Goal: Task Accomplishment & Management: Complete application form

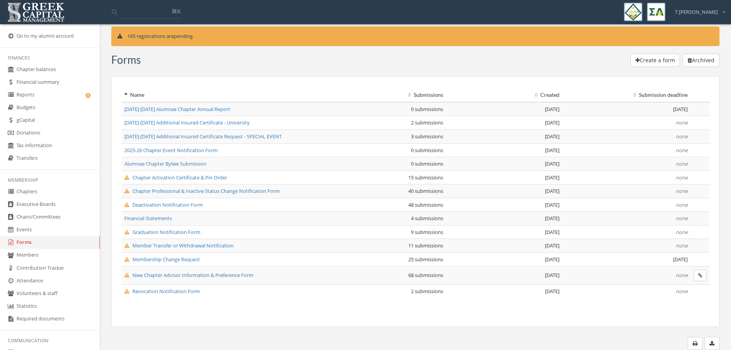
click at [28, 89] on link "Reports" at bounding box center [50, 95] width 100 height 13
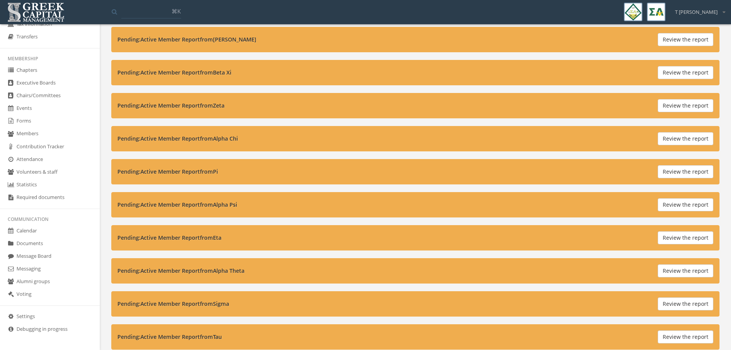
scroll to position [902, 0]
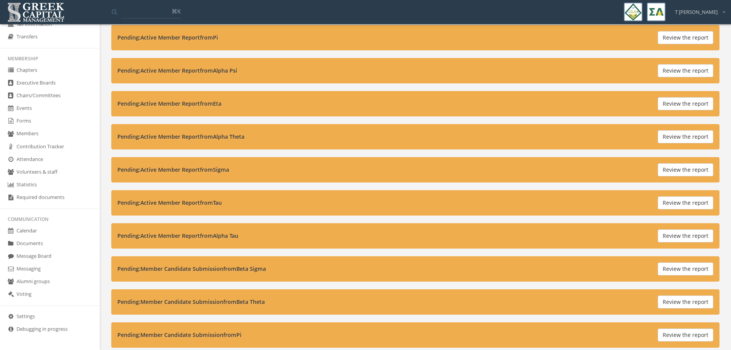
click at [54, 122] on link "Forms" at bounding box center [50, 121] width 100 height 13
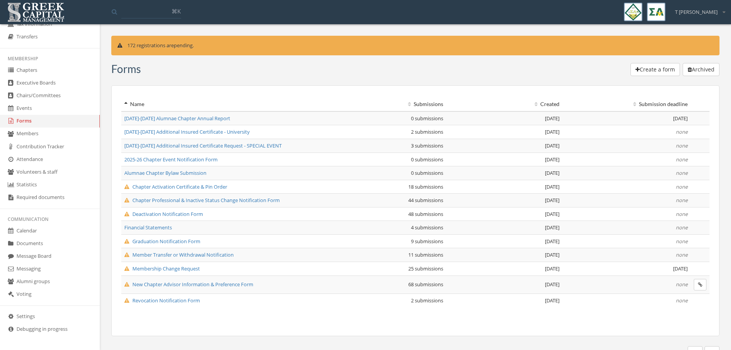
click at [174, 211] on span "Deactivation Notification Form" at bounding box center [163, 213] width 79 height 7
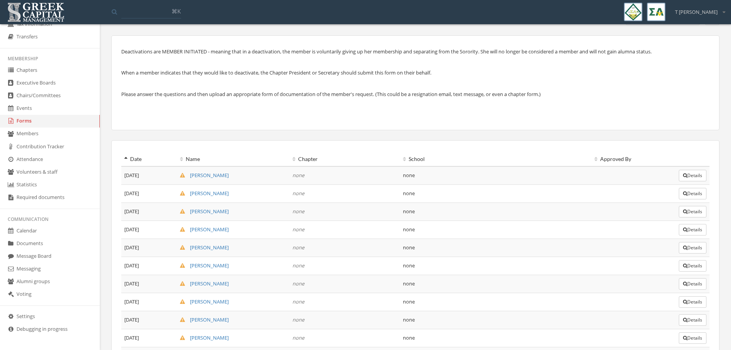
scroll to position [77, 0]
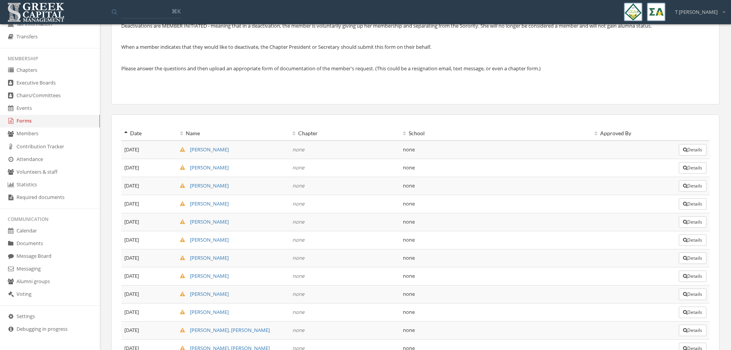
click at [210, 149] on link "[PERSON_NAME]" at bounding box center [204, 149] width 49 height 7
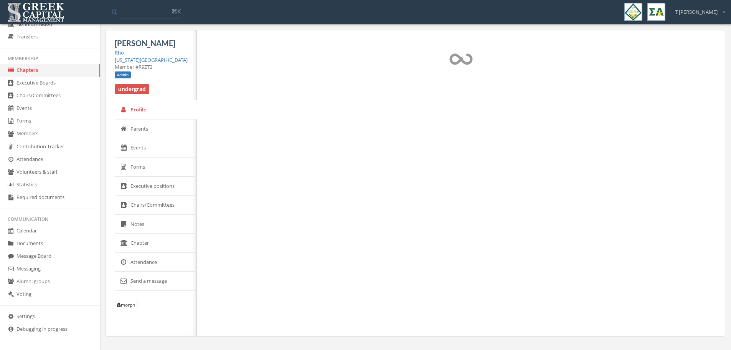
select select "******"
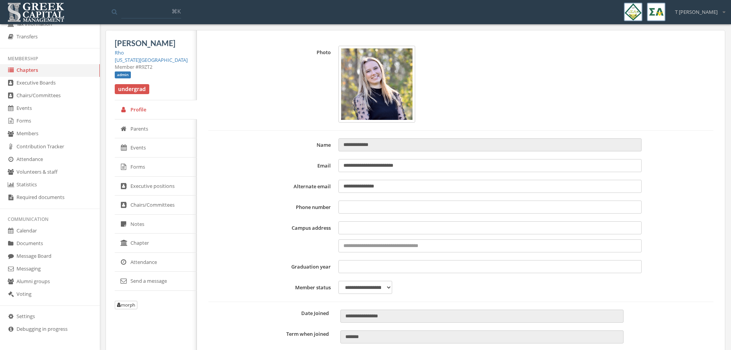
type input "**********"
type input "****"
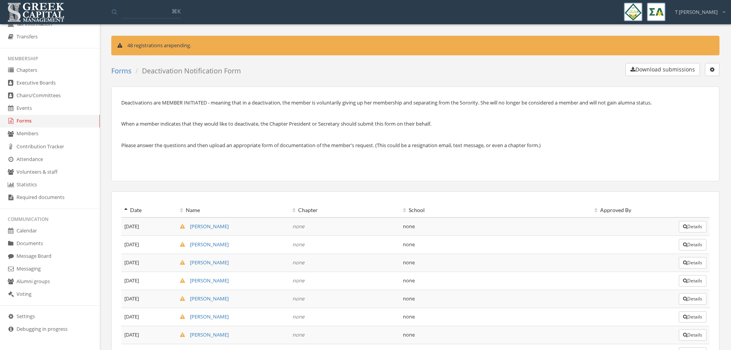
click at [485, 211] on button "Details" at bounding box center [693, 227] width 28 height 12
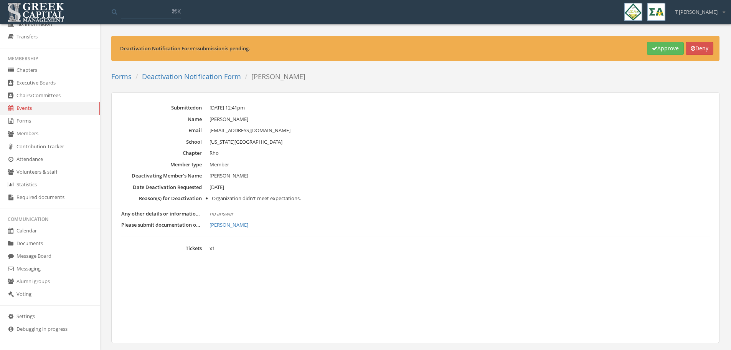
click at [223, 211] on link "[PERSON_NAME]" at bounding box center [459, 225] width 500 height 8
click at [485, 50] on button "Approve" at bounding box center [665, 48] width 37 height 13
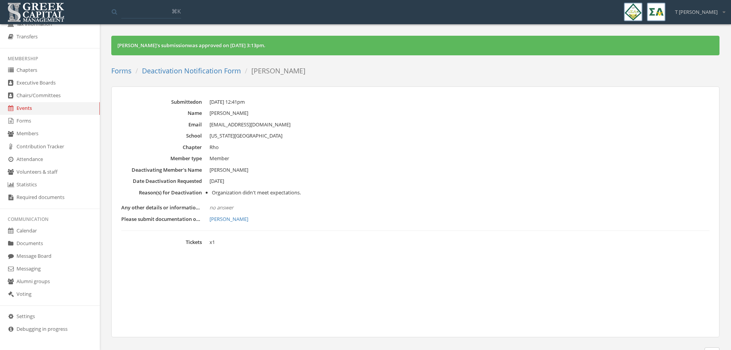
click at [196, 70] on link "Deactivation Notification Form" at bounding box center [191, 70] width 99 height 9
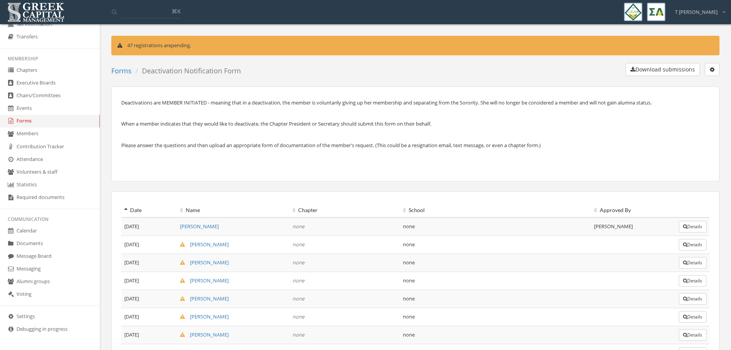
click at [485, 211] on button "Details" at bounding box center [693, 245] width 28 height 12
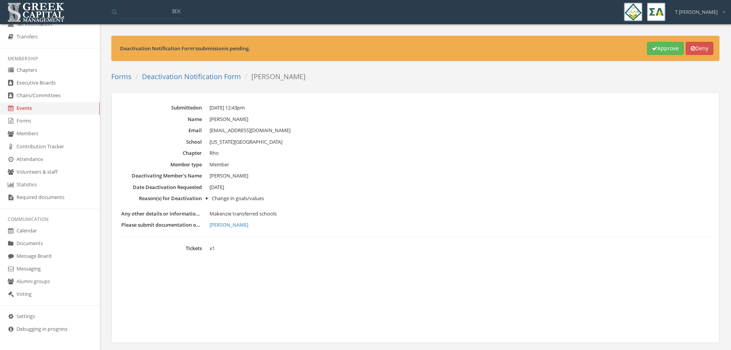
click at [242, 211] on link "[PERSON_NAME]" at bounding box center [459, 225] width 500 height 8
click at [231, 211] on link "[PERSON_NAME]" at bounding box center [459, 225] width 500 height 8
click at [485, 49] on button "Deny" at bounding box center [700, 48] width 28 height 13
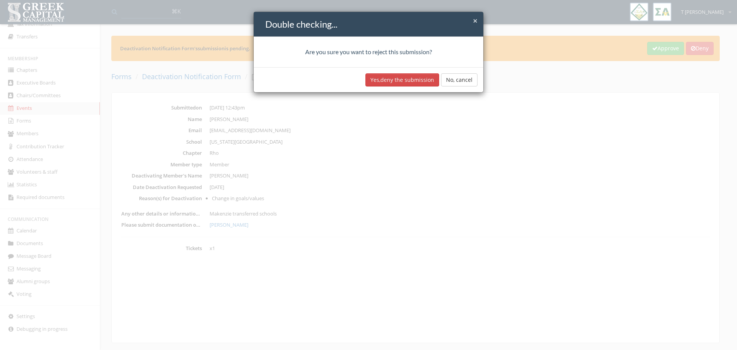
click at [407, 80] on button "Yes, deny the submission" at bounding box center [402, 79] width 74 height 13
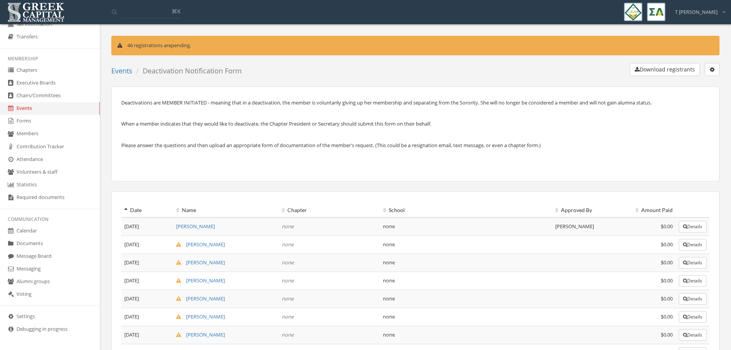
click at [485, 66] on button "button" at bounding box center [712, 69] width 15 height 13
click at [485, 75] on div "Download registrants Edit event End registration Delete event" at bounding box center [483, 71] width 472 height 16
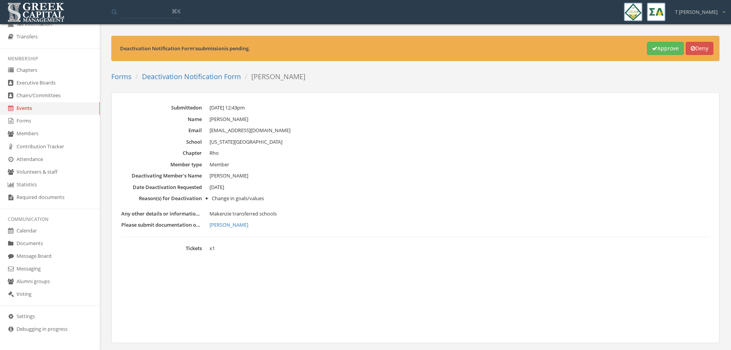
click at [203, 77] on link "Deactivation Notification Form" at bounding box center [191, 76] width 99 height 9
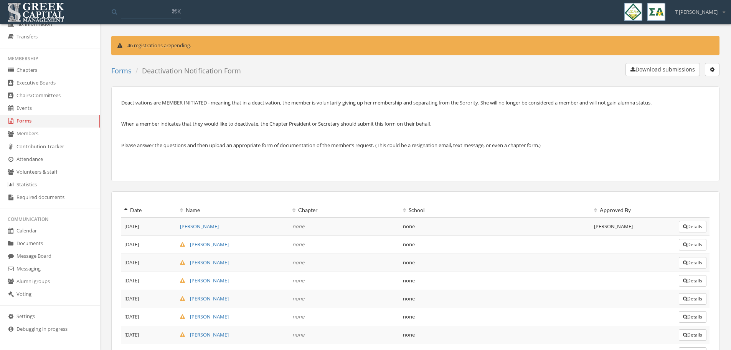
click at [485, 211] on button "Details" at bounding box center [693, 245] width 28 height 12
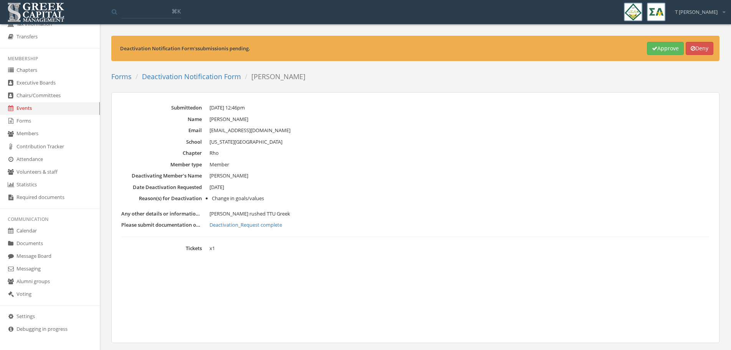
click at [252, 211] on link "Deactivation_Request complete" at bounding box center [459, 225] width 500 height 8
click at [485, 47] on button "Approve" at bounding box center [665, 48] width 37 height 13
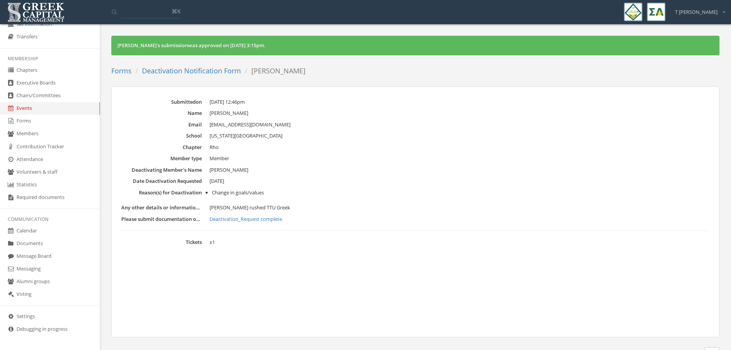
click at [192, 70] on link "Deactivation Notification Form" at bounding box center [191, 70] width 99 height 9
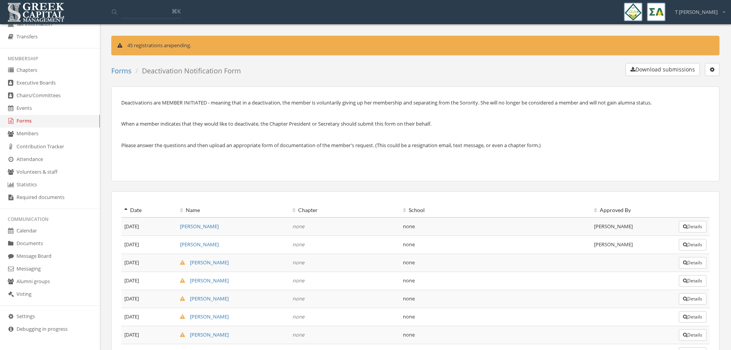
click at [485, 211] on button "Details" at bounding box center [693, 263] width 28 height 12
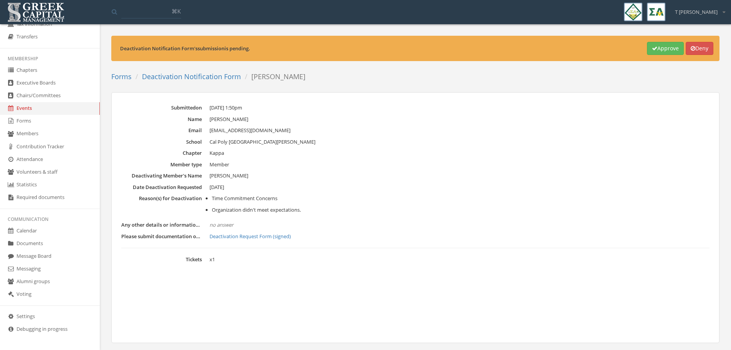
click at [249, 211] on link "Deactivation Request Form (signed)" at bounding box center [459, 236] width 500 height 8
click at [485, 51] on button "Approve" at bounding box center [665, 48] width 37 height 13
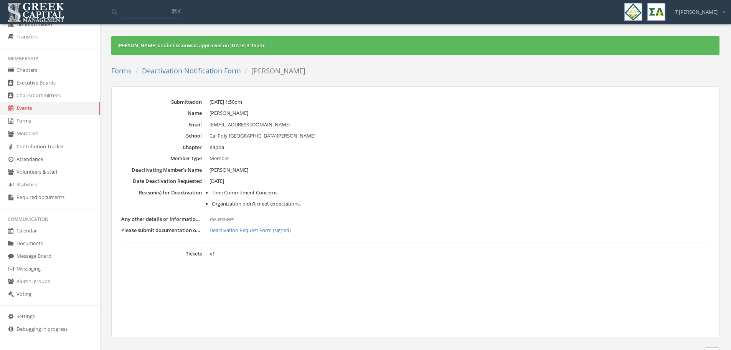
click at [206, 69] on link "Deactivation Notification Form" at bounding box center [191, 70] width 99 height 9
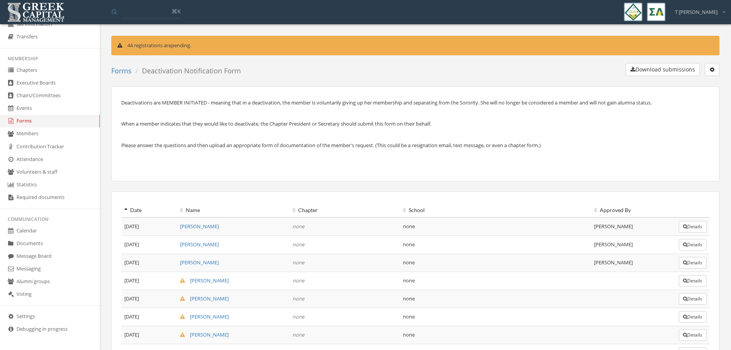
click at [485, 211] on button "Details" at bounding box center [693, 281] width 28 height 12
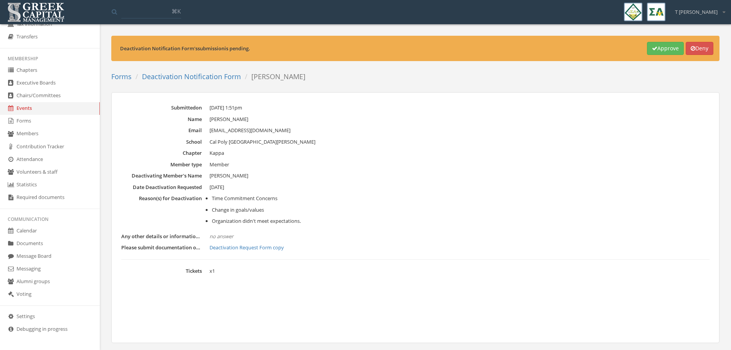
click at [262, 211] on link "Deactivation Request Form copy" at bounding box center [459, 248] width 500 height 8
click at [485, 45] on button "Approve" at bounding box center [665, 48] width 37 height 13
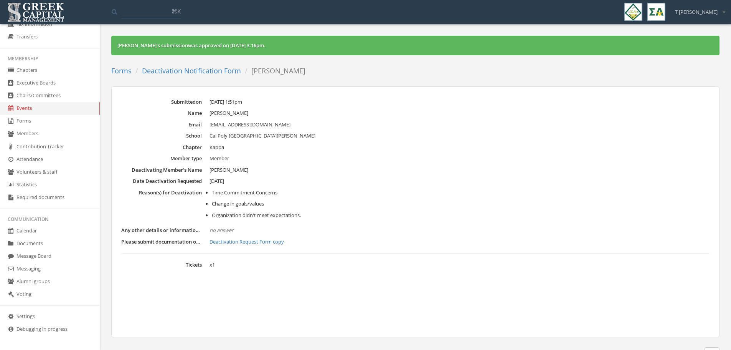
click at [198, 73] on link "Deactivation Notification Form" at bounding box center [191, 70] width 99 height 9
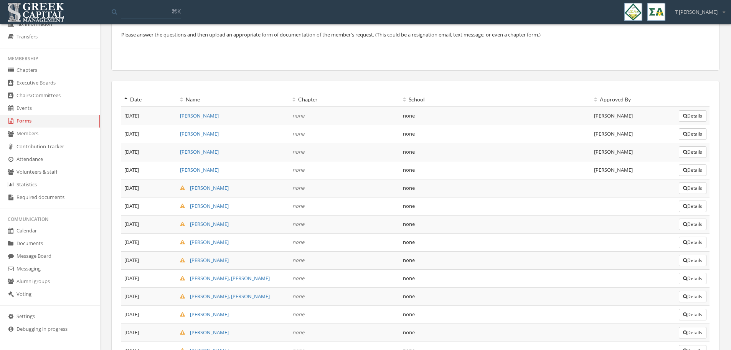
scroll to position [115, 0]
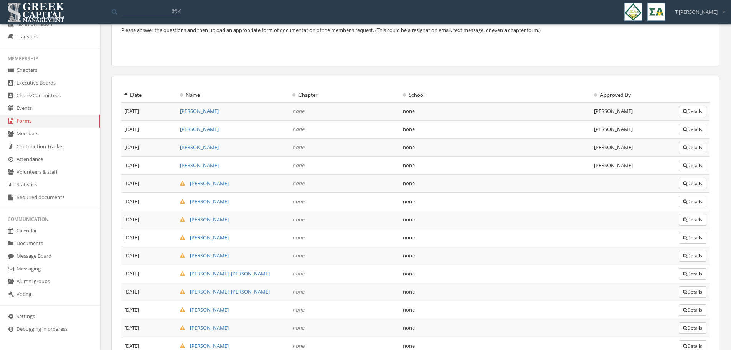
click at [485, 181] on button "Details" at bounding box center [693, 184] width 28 height 12
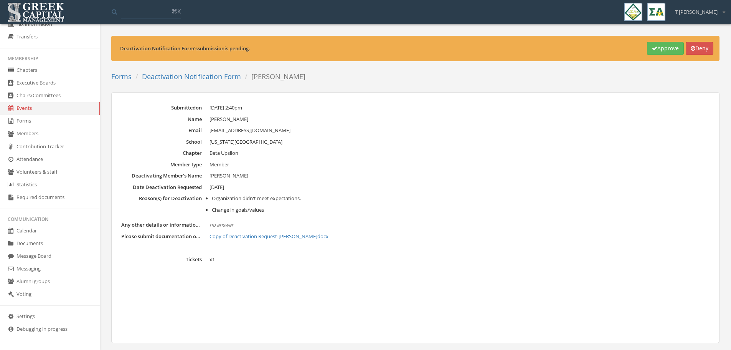
click at [246, 211] on link "Copy of Deactivation Request-[PERSON_NAME]docx" at bounding box center [459, 236] width 500 height 8
click at [182, 79] on link "Deactivation Notification Form" at bounding box center [191, 76] width 99 height 9
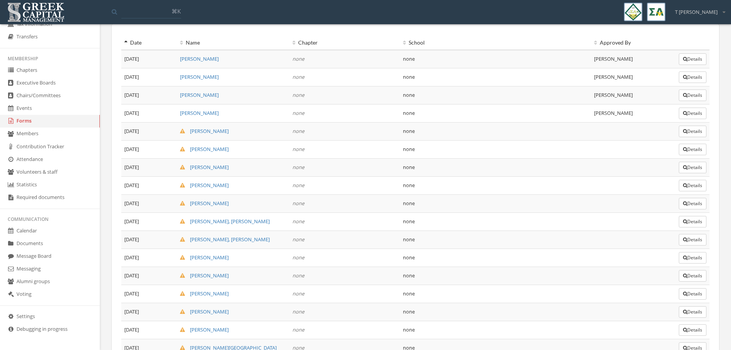
scroll to position [173, 0]
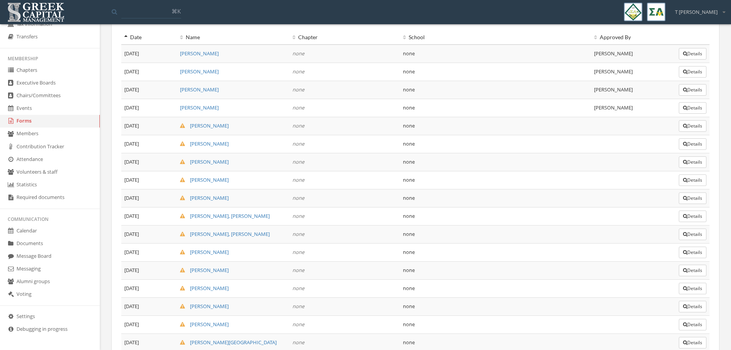
click at [485, 146] on button "Details" at bounding box center [693, 144] width 28 height 12
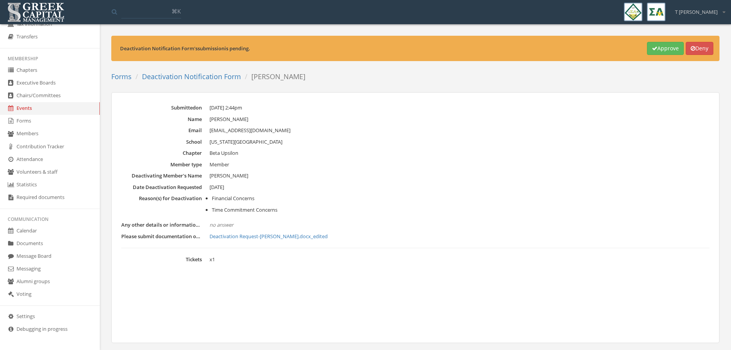
click at [252, 211] on link "Deactivation Request-[PERSON_NAME].docx_edited" at bounding box center [459, 236] width 500 height 8
click at [358, 139] on dd "[US_STATE][GEOGRAPHIC_DATA]" at bounding box center [459, 142] width 500 height 8
click at [485, 50] on button "Approve" at bounding box center [665, 48] width 37 height 13
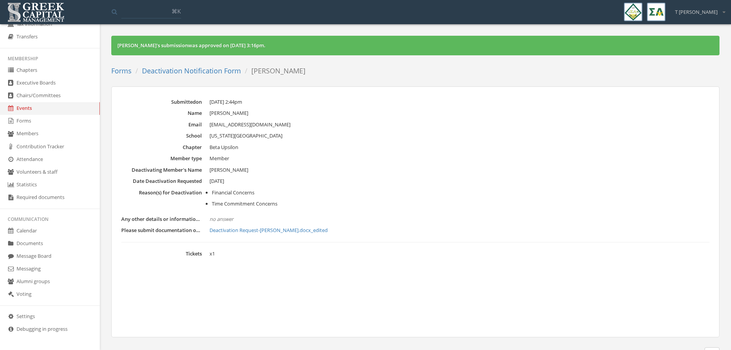
click at [174, 69] on link "Deactivation Notification Form" at bounding box center [191, 70] width 99 height 9
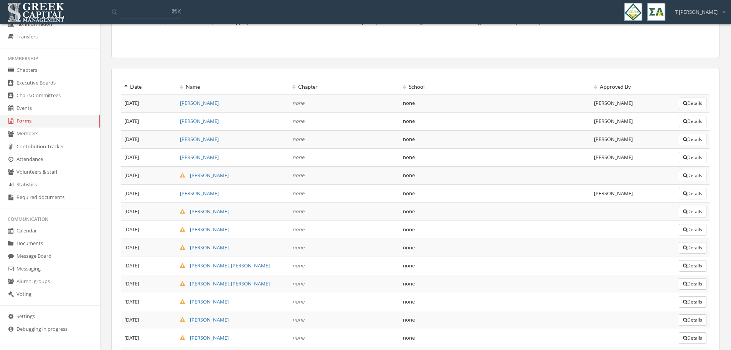
scroll to position [125, 0]
click at [485, 211] on button "Details" at bounding box center [693, 210] width 28 height 12
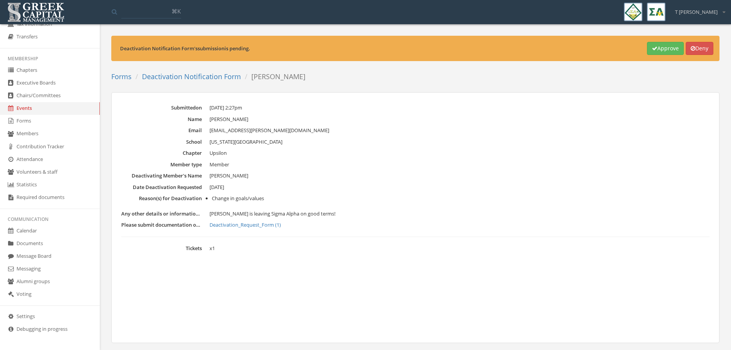
click at [236, 211] on link "Deactivation_Request_Form (1)" at bounding box center [459, 225] width 500 height 8
click at [485, 51] on button "Approve" at bounding box center [665, 48] width 37 height 13
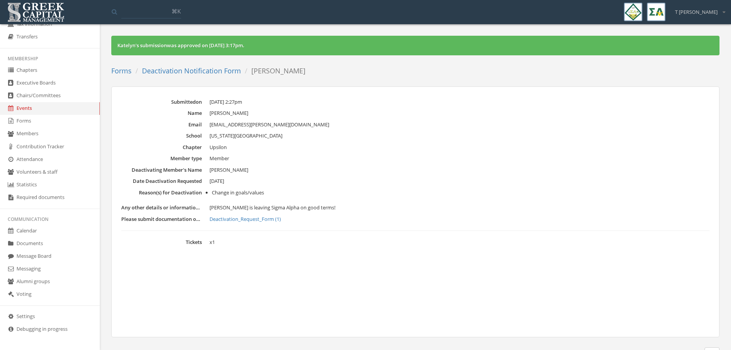
click at [190, 69] on link "Deactivation Notification Form" at bounding box center [191, 70] width 99 height 9
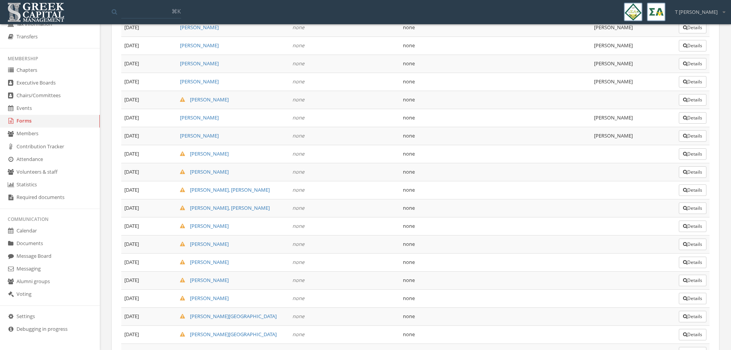
scroll to position [221, 0]
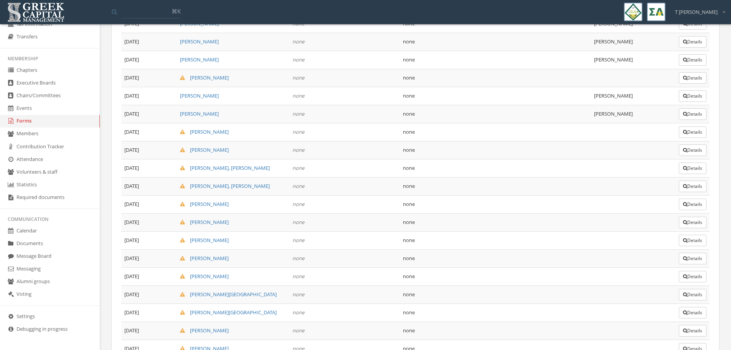
click at [485, 132] on button "Details" at bounding box center [693, 132] width 28 height 12
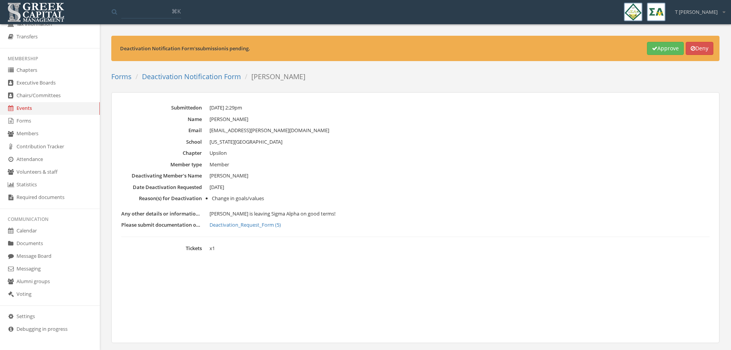
click at [256, 211] on link "Deactivation_Request_Form (5)" at bounding box center [459, 225] width 500 height 8
click at [485, 46] on button "Approve" at bounding box center [665, 48] width 37 height 13
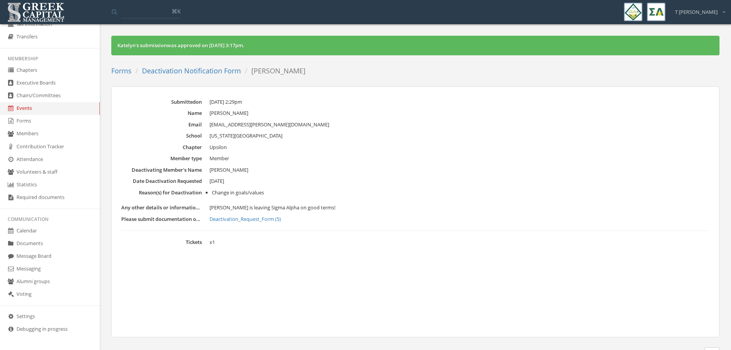
click at [229, 72] on link "Deactivation Notification Form" at bounding box center [191, 70] width 99 height 9
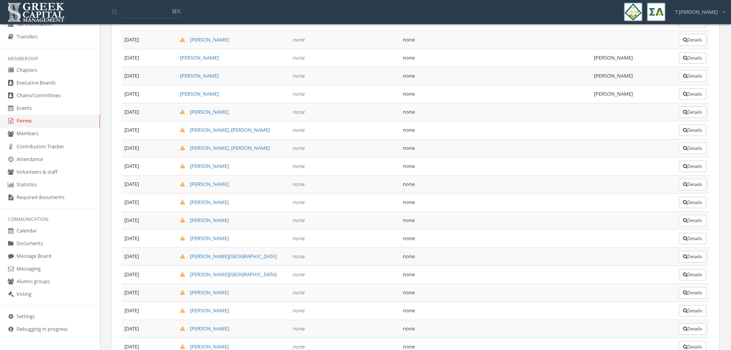
scroll to position [269, 0]
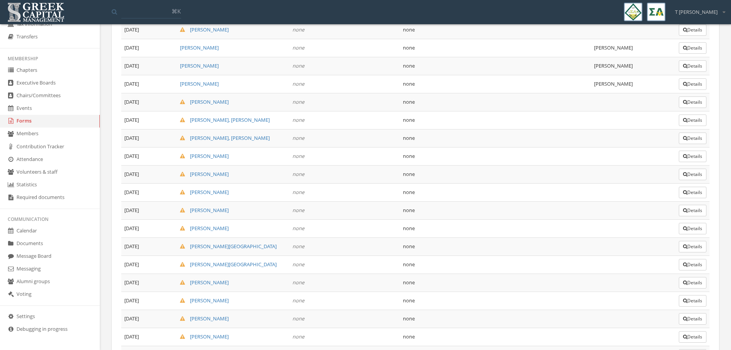
click at [485, 101] on button "Details" at bounding box center [693, 102] width 28 height 12
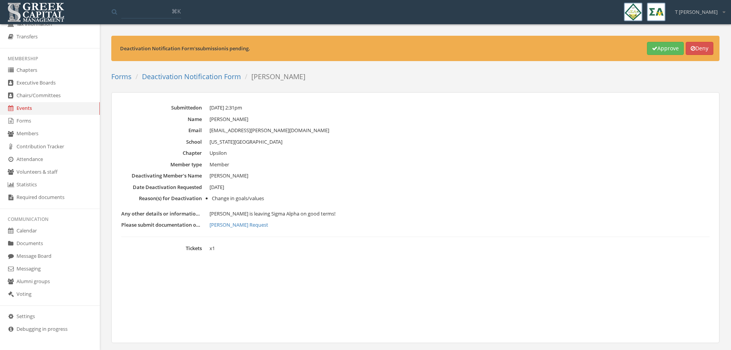
click at [241, 211] on link "[PERSON_NAME] Request" at bounding box center [459, 225] width 500 height 8
click at [485, 43] on button "Approve" at bounding box center [665, 48] width 37 height 13
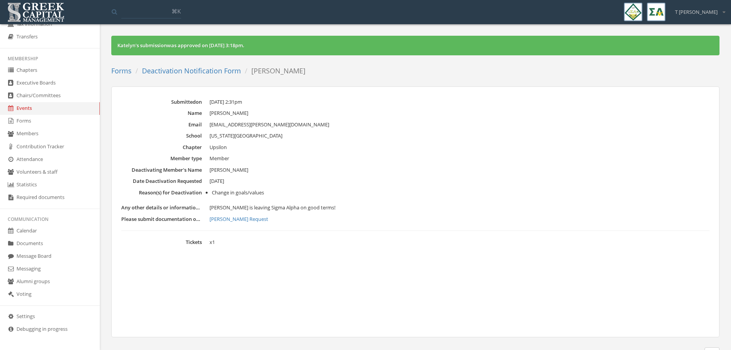
click at [206, 73] on link "Deactivation Notification Form" at bounding box center [191, 70] width 99 height 9
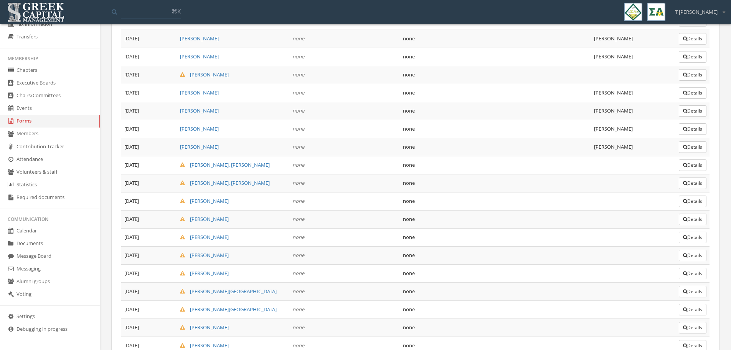
scroll to position [249, 0]
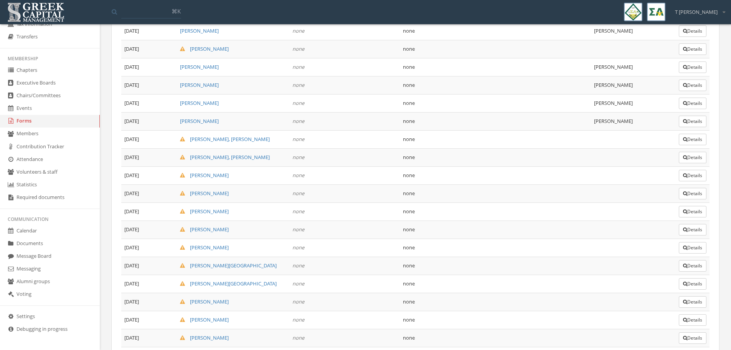
click at [485, 140] on button "Details" at bounding box center [693, 140] width 28 height 12
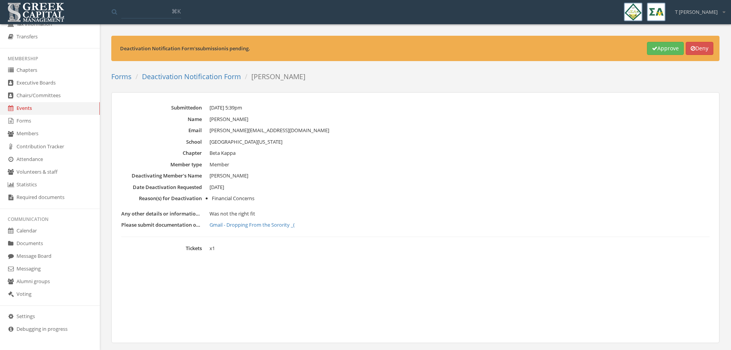
click at [253, 211] on link "Gmail - Dropping From the Sorority _(" at bounding box center [459, 225] width 500 height 8
click at [485, 48] on button "Approve" at bounding box center [665, 48] width 37 height 13
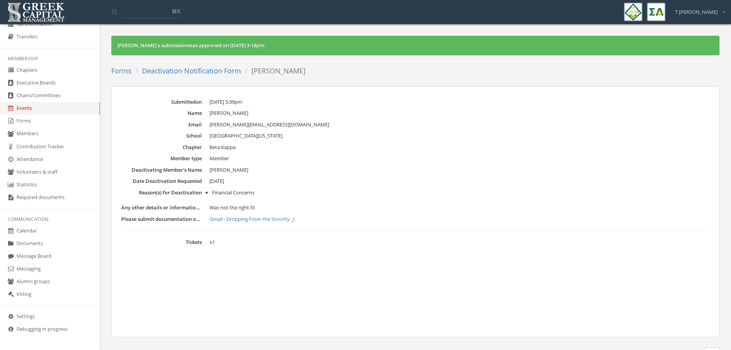
click at [205, 71] on link "Deactivation Notification Form" at bounding box center [191, 70] width 99 height 9
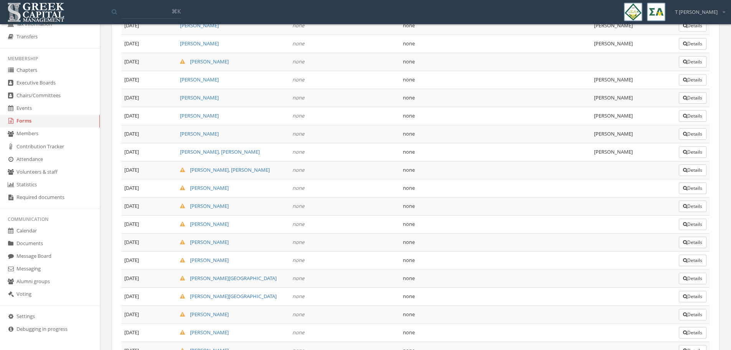
scroll to position [249, 0]
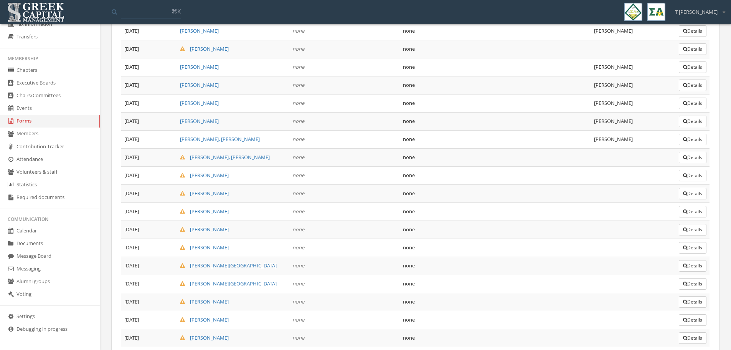
click at [485, 159] on button "Details" at bounding box center [693, 158] width 28 height 12
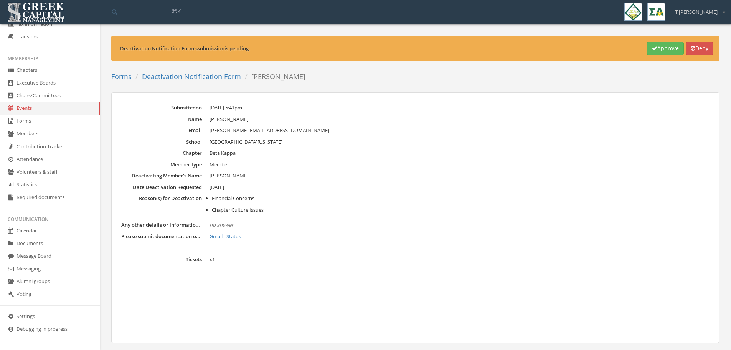
click at [229, 211] on link "Gmail - Status" at bounding box center [459, 236] width 500 height 8
click at [485, 101] on div "Submitted on [DATE] 5:41pm Name [PERSON_NAME] Email [PERSON_NAME][EMAIL_ADDRESS…" at bounding box center [415, 217] width 608 height 251
click at [485, 46] on button "Approve" at bounding box center [665, 48] width 37 height 13
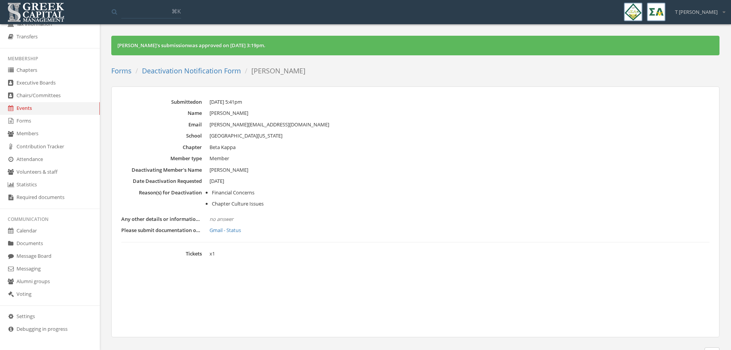
click at [171, 74] on link "Deactivation Notification Form" at bounding box center [191, 70] width 99 height 9
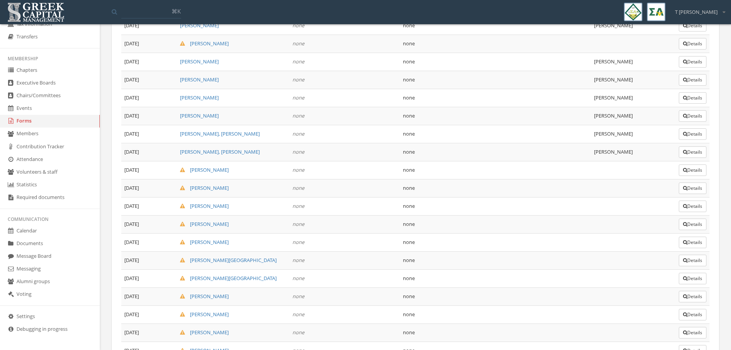
scroll to position [288, 0]
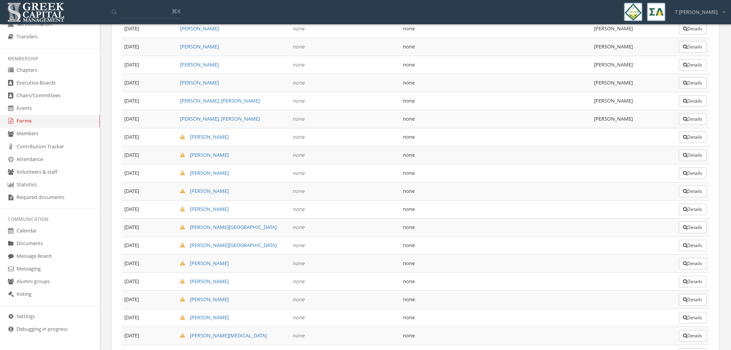
click at [485, 136] on button "Details" at bounding box center [693, 137] width 28 height 12
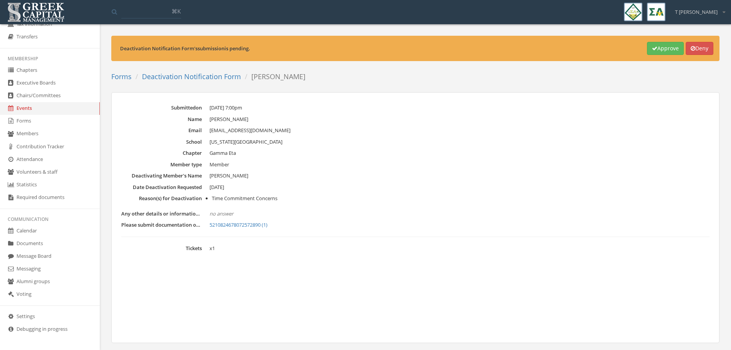
click at [234, 211] on link "5210824678072572890 (1)" at bounding box center [459, 225] width 500 height 8
click at [485, 47] on button "Approve" at bounding box center [665, 48] width 37 height 13
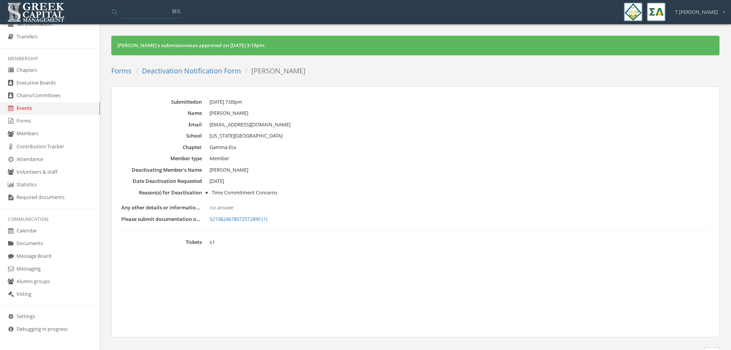
click at [196, 72] on link "Deactivation Notification Form" at bounding box center [191, 70] width 99 height 9
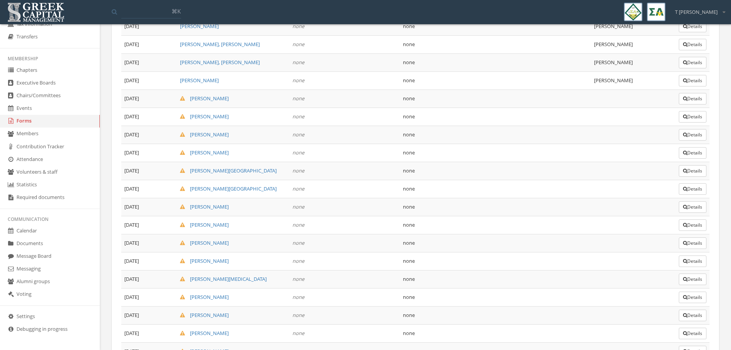
scroll to position [374, 0]
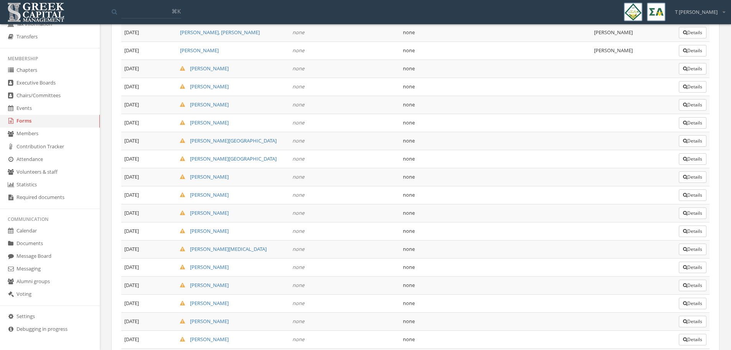
click at [485, 67] on button "Details" at bounding box center [693, 69] width 28 height 12
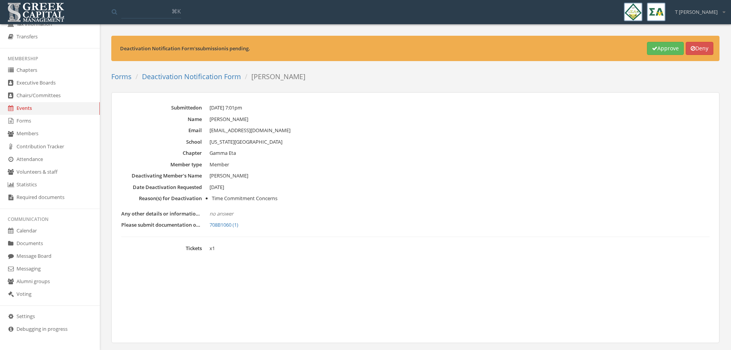
click at [223, 211] on link "708B1060 (1)" at bounding box center [459, 225] width 500 height 8
click at [184, 74] on link "Deactivation Notification Form" at bounding box center [191, 76] width 99 height 9
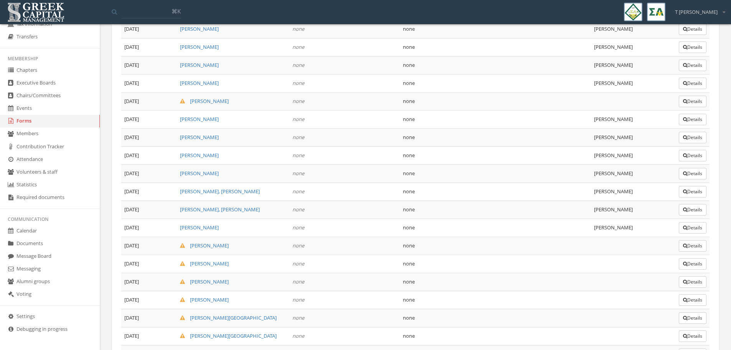
scroll to position [317, 0]
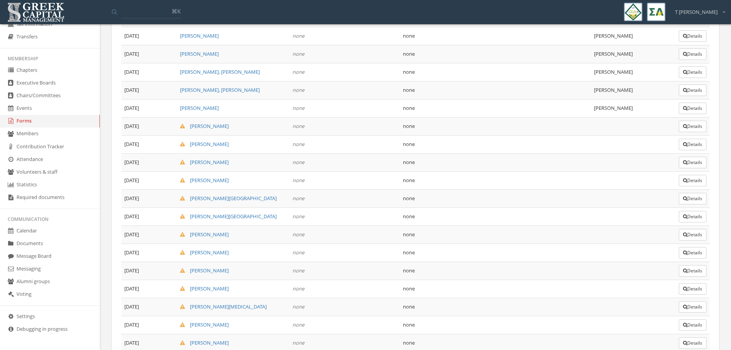
click at [485, 148] on button "Details" at bounding box center [693, 145] width 28 height 12
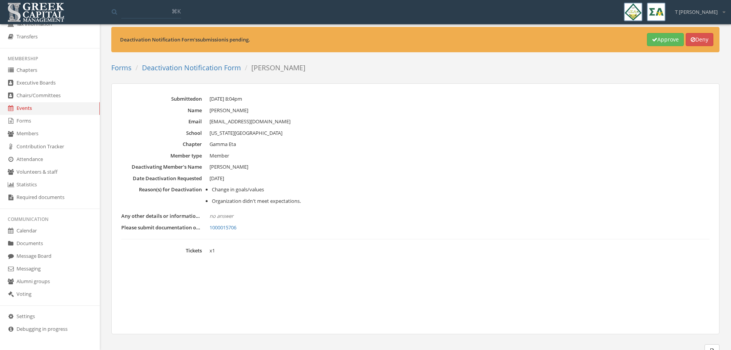
scroll to position [16, 0]
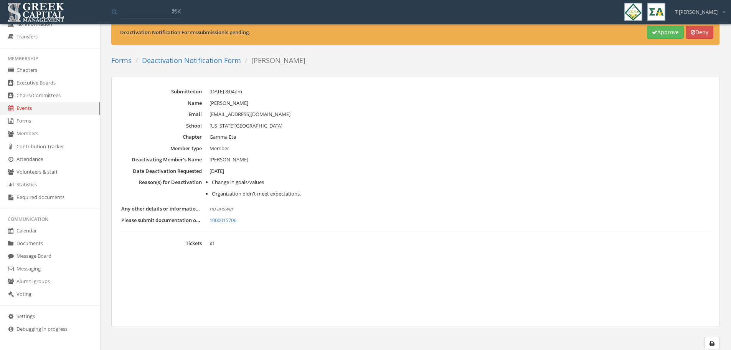
click at [228, 211] on link "1000015706" at bounding box center [459, 220] width 500 height 8
drag, startPoint x: 228, startPoint y: 220, endPoint x: 221, endPoint y: 220, distance: 6.5
click at [221, 211] on link "1000015706" at bounding box center [459, 220] width 500 height 8
click at [231, 211] on link "1000015706" at bounding box center [459, 220] width 500 height 8
click at [485, 35] on button "Approve" at bounding box center [665, 32] width 37 height 13
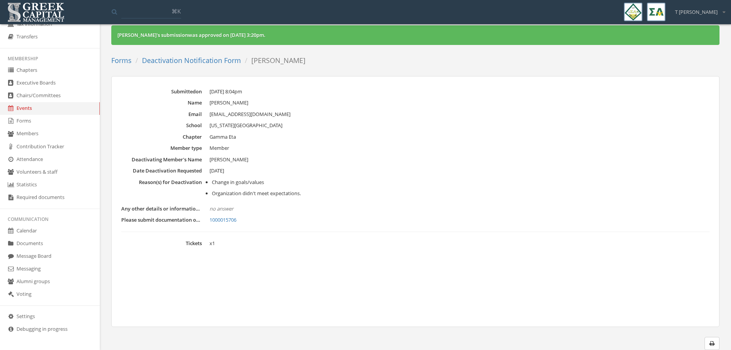
scroll to position [0, 0]
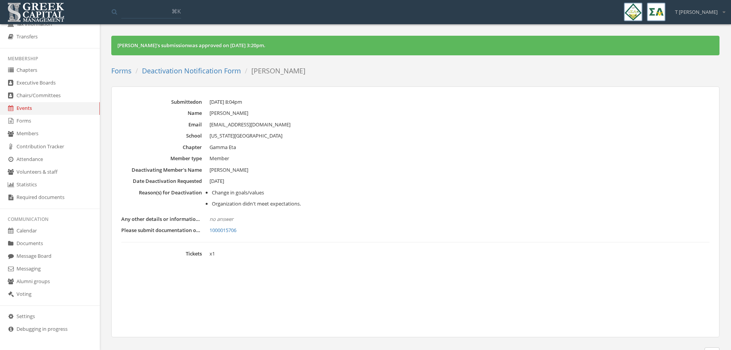
click at [200, 70] on link "Deactivation Notification Form" at bounding box center [191, 70] width 99 height 9
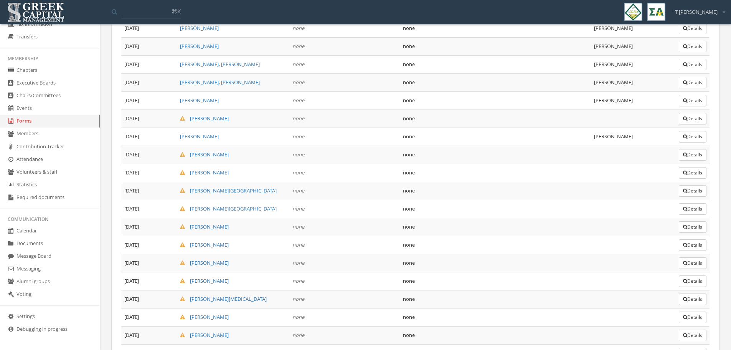
scroll to position [345, 0]
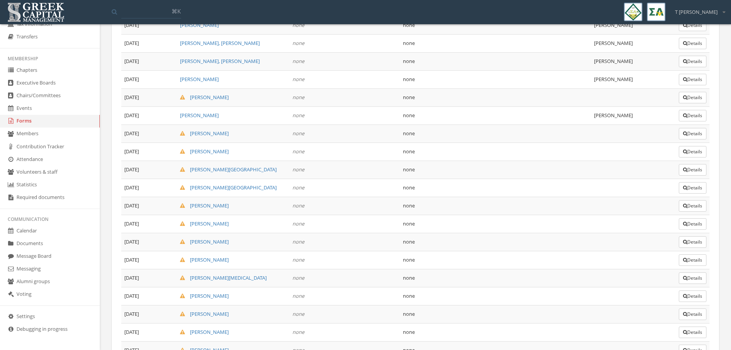
click at [485, 135] on button "Details" at bounding box center [693, 134] width 28 height 12
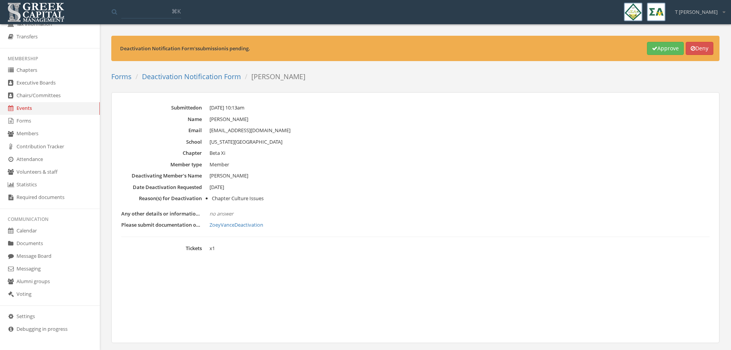
click at [243, 211] on link "ZoeyVanceDeactivation" at bounding box center [459, 225] width 500 height 8
click at [485, 46] on button "Approve" at bounding box center [665, 48] width 37 height 13
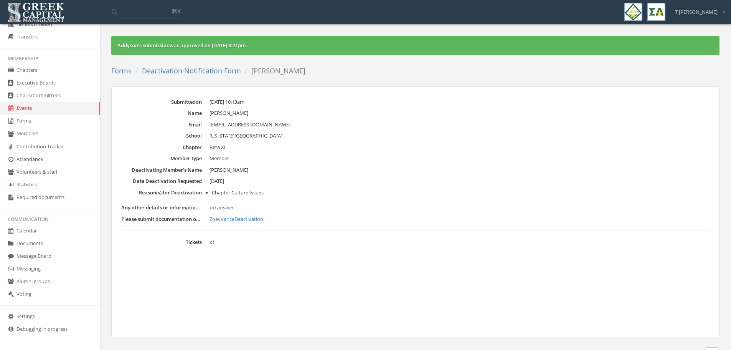
click at [214, 73] on link "Deactivation Notification Form" at bounding box center [191, 70] width 99 height 9
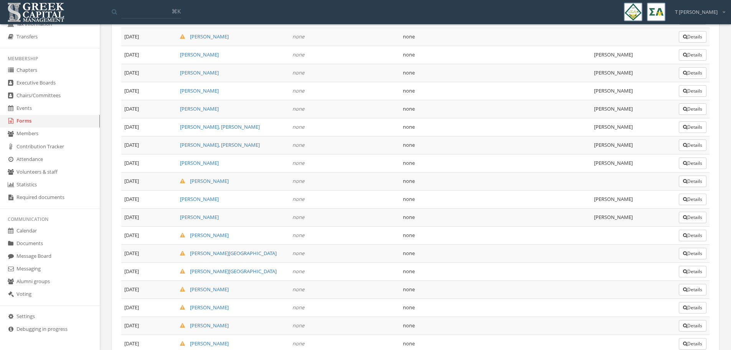
scroll to position [278, 0]
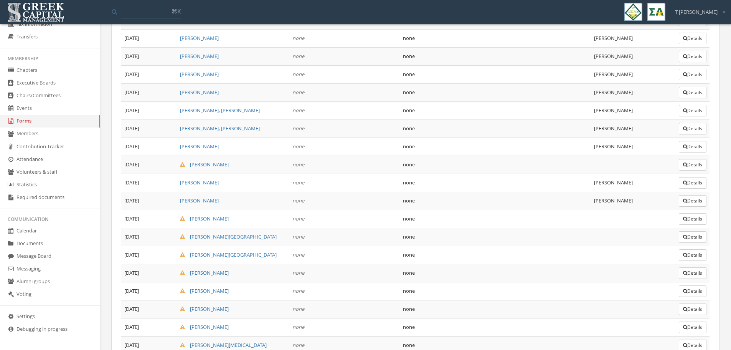
click at [485, 211] on button "Details" at bounding box center [693, 219] width 28 height 12
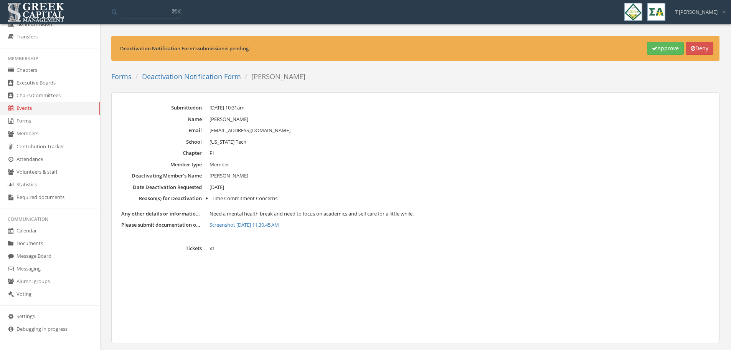
click at [275, 211] on link "Screenshot [DATE] 11.30.45 AM" at bounding box center [459, 225] width 500 height 8
click at [485, 47] on button "Approve" at bounding box center [665, 48] width 37 height 13
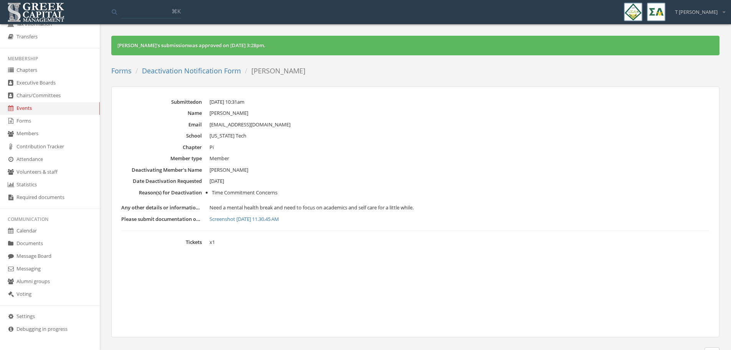
click at [196, 71] on link "Deactivation Notification Form" at bounding box center [191, 70] width 99 height 9
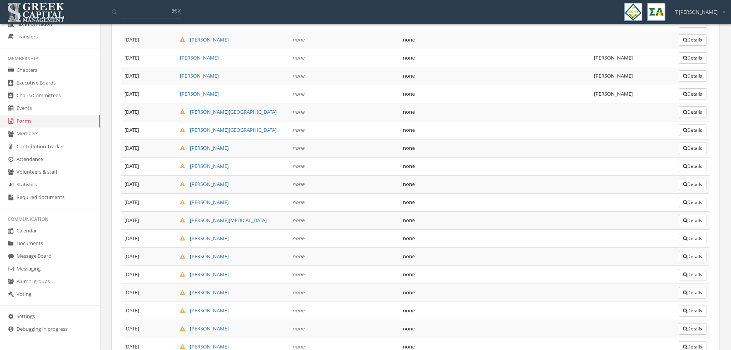
scroll to position [393, 0]
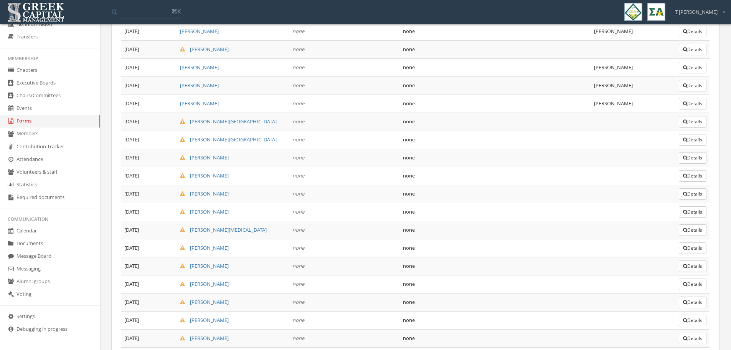
click at [485, 123] on button "Details" at bounding box center [693, 122] width 28 height 12
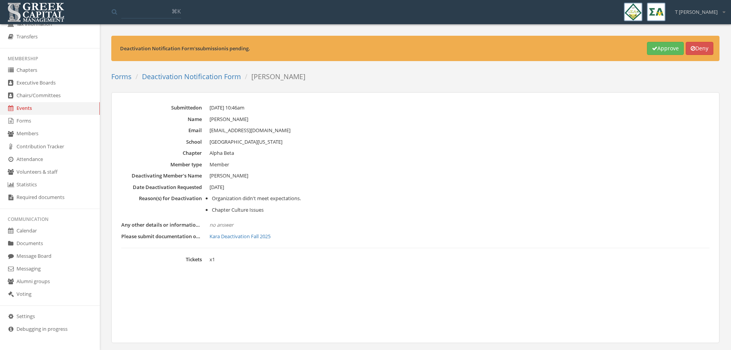
click at [239, 211] on link "Kara Deactivation Fall 2025" at bounding box center [459, 236] width 500 height 8
click at [485, 52] on button "Approve" at bounding box center [665, 48] width 37 height 13
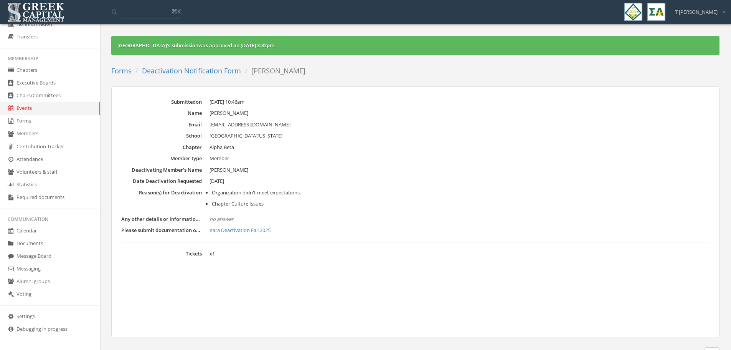
click at [208, 70] on link "Deactivation Notification Form" at bounding box center [191, 70] width 99 height 9
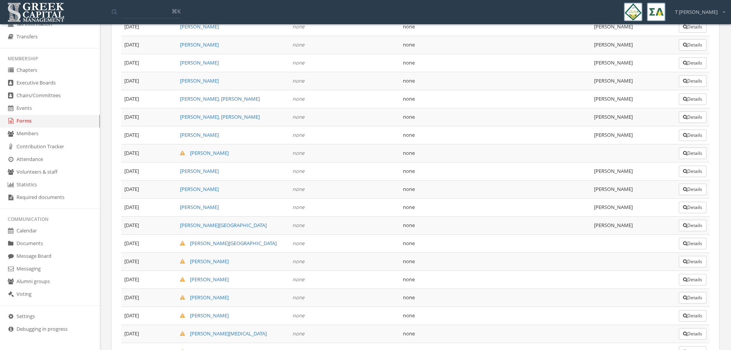
scroll to position [297, 0]
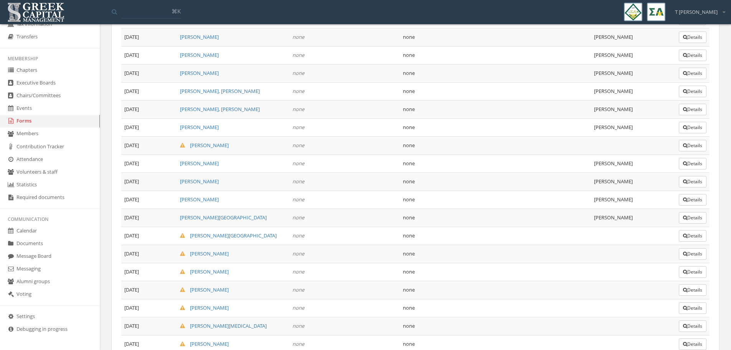
click at [485, 211] on button "Details" at bounding box center [693, 236] width 28 height 12
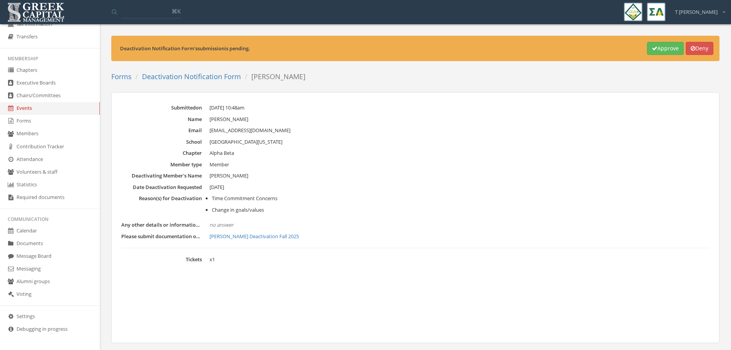
click at [249, 211] on link "[PERSON_NAME] Deactivation Fall 2025" at bounding box center [459, 236] width 500 height 8
click at [485, 49] on button "Approve" at bounding box center [665, 48] width 37 height 13
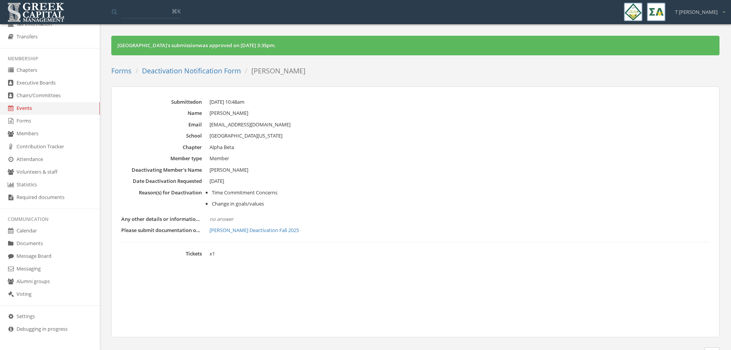
click at [181, 69] on link "Deactivation Notification Form" at bounding box center [191, 70] width 99 height 9
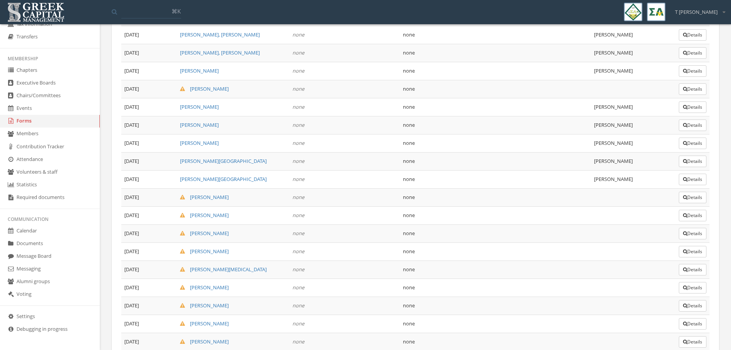
scroll to position [393, 0]
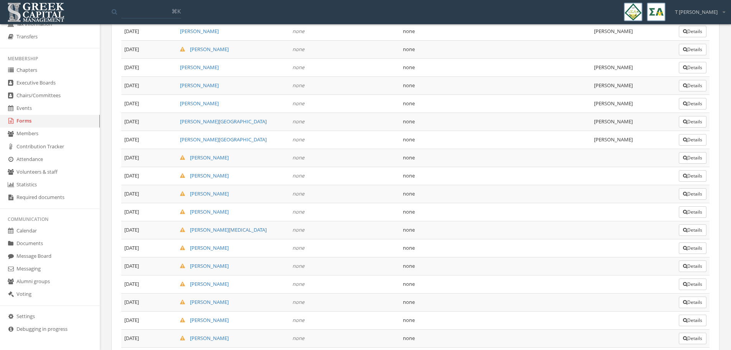
click at [485, 158] on button "Details" at bounding box center [693, 158] width 28 height 12
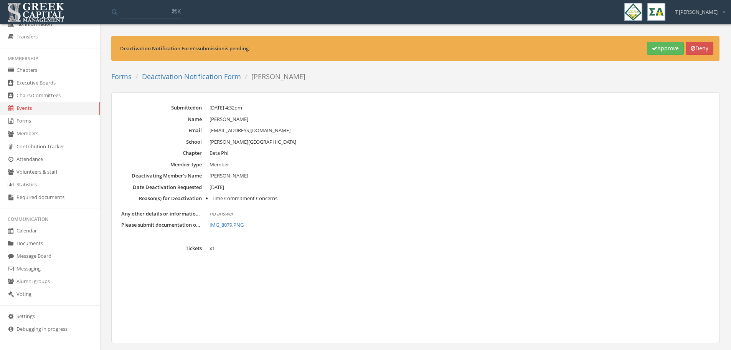
click at [224, 211] on link "IMG_8079.PNG" at bounding box center [459, 225] width 500 height 8
click at [485, 47] on button "Approve" at bounding box center [665, 48] width 37 height 13
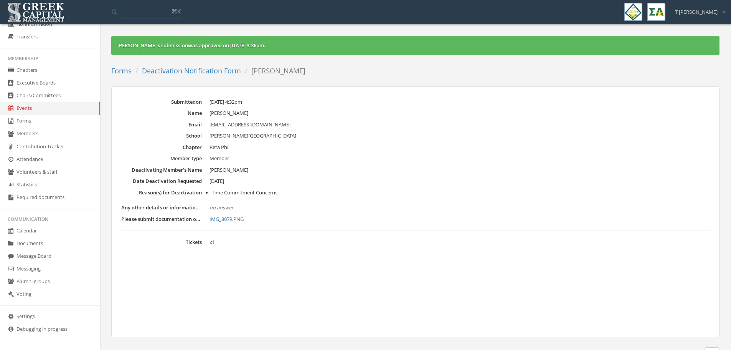
click at [187, 71] on link "Deactivation Notification Form" at bounding box center [191, 70] width 99 height 9
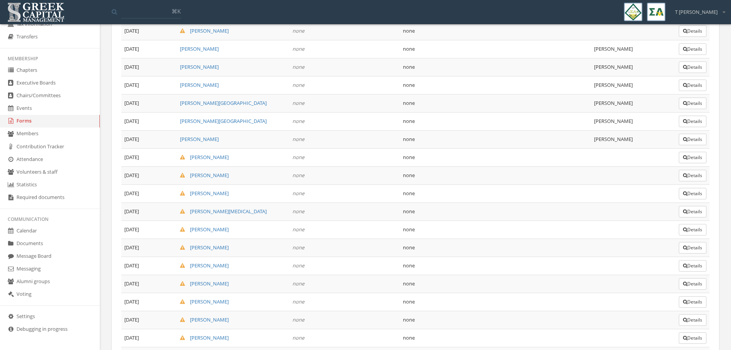
scroll to position [412, 0]
click at [485, 156] on button "Details" at bounding box center [693, 157] width 28 height 12
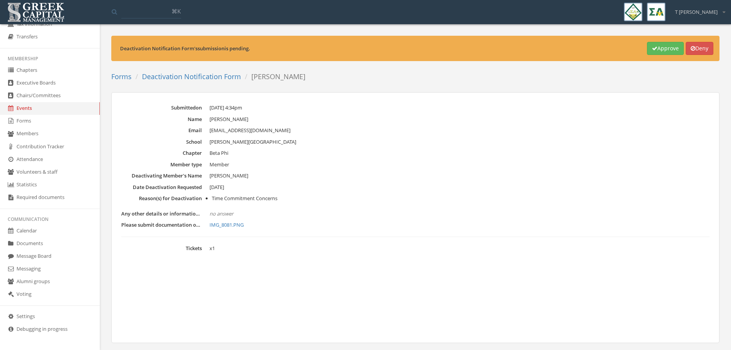
click at [233, 211] on link "IMG_8081.PNG" at bounding box center [459, 225] width 500 height 8
click at [485, 49] on button "Approve" at bounding box center [665, 48] width 37 height 13
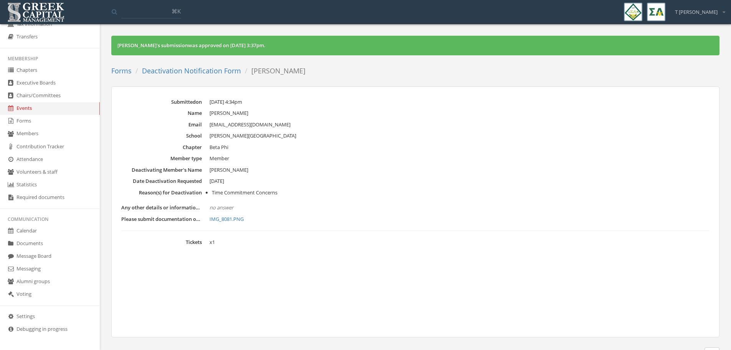
click at [181, 71] on link "Deactivation Notification Form" at bounding box center [191, 70] width 99 height 9
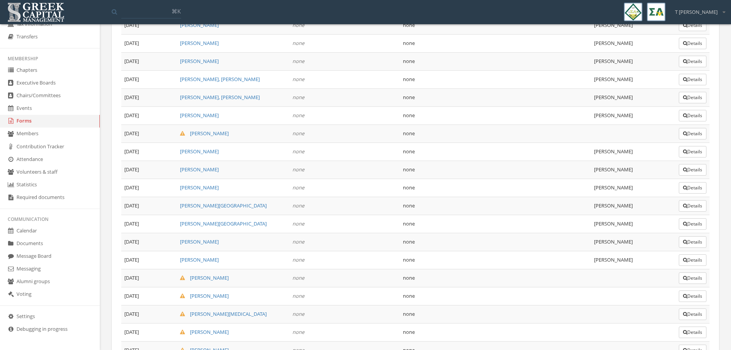
scroll to position [345, 0]
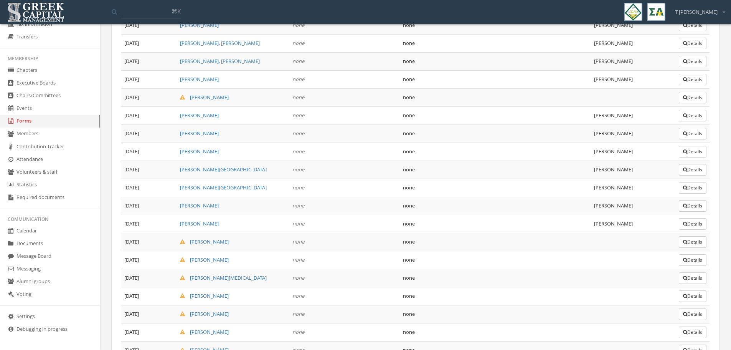
click at [485, 211] on button "Details" at bounding box center [693, 242] width 28 height 12
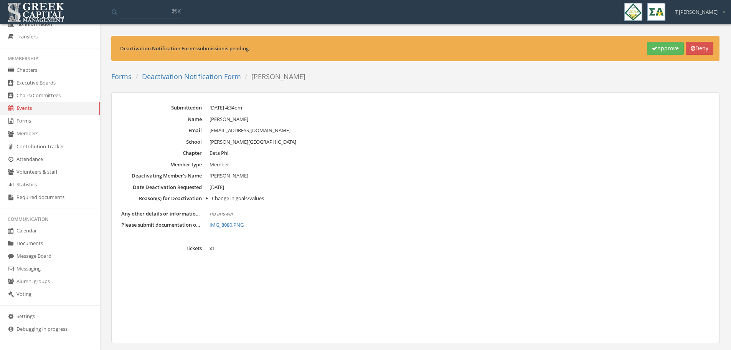
click at [224, 211] on link "IMG_8080.PNG" at bounding box center [459, 225] width 500 height 8
click at [203, 77] on link "Deactivation Notification Form" at bounding box center [191, 76] width 99 height 9
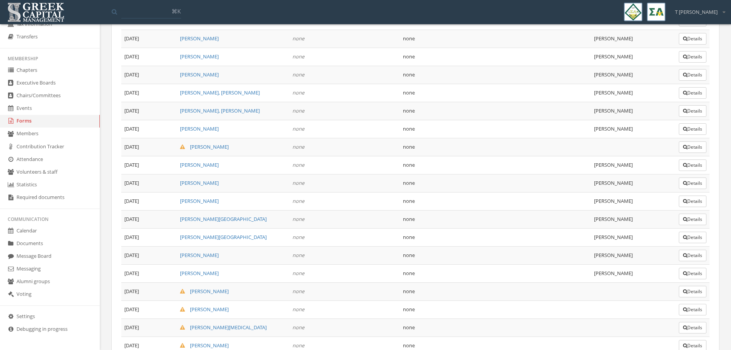
scroll to position [297, 0]
click at [485, 211] on button "Details" at bounding box center [693, 290] width 28 height 12
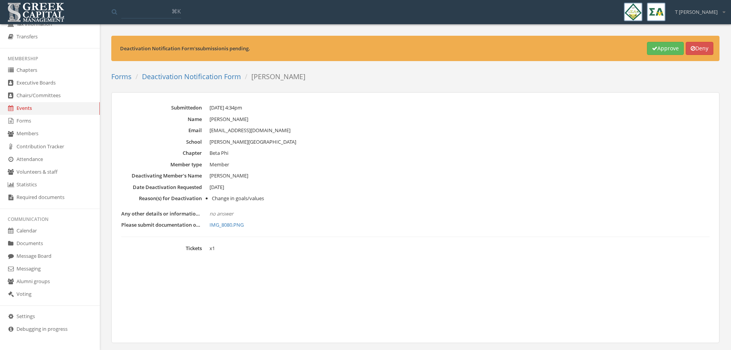
click at [211, 78] on link "Deactivation Notification Form" at bounding box center [191, 76] width 99 height 9
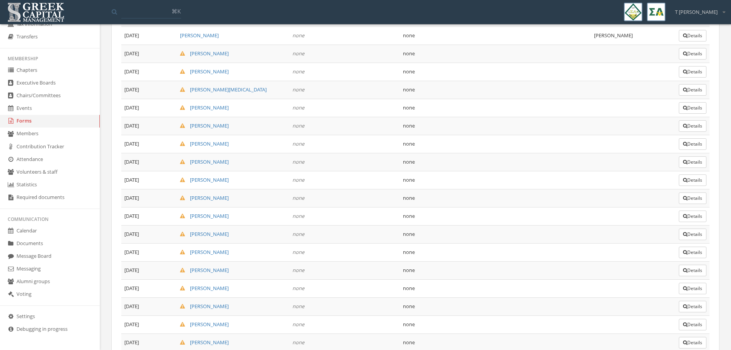
scroll to position [460, 0]
click at [485, 146] on button "Details" at bounding box center [693, 145] width 28 height 12
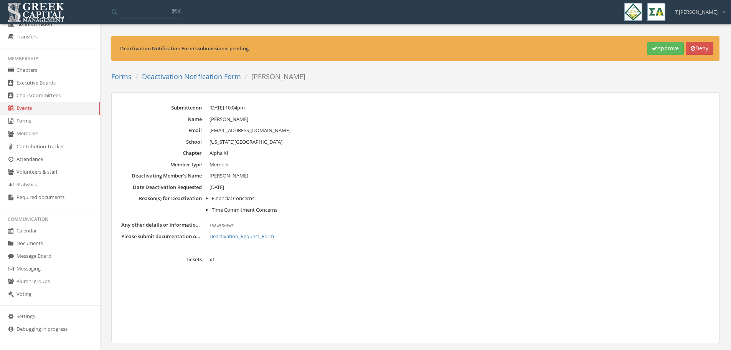
click at [243, 211] on link "Deactivation_Request_Form" at bounding box center [459, 236] width 500 height 8
click at [485, 51] on button "Approve" at bounding box center [665, 48] width 37 height 13
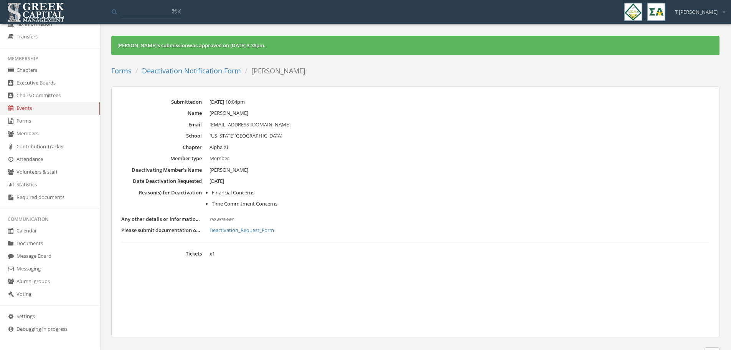
click at [179, 70] on link "Deactivation Notification Form" at bounding box center [191, 70] width 99 height 9
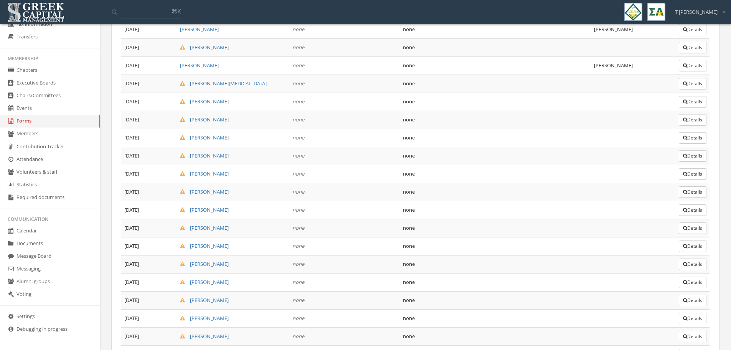
scroll to position [547, 0]
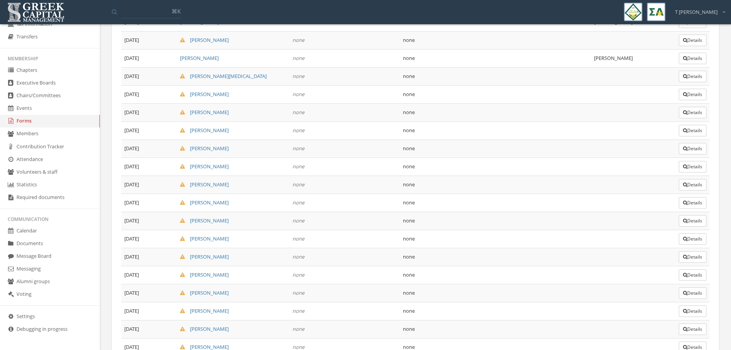
click at [485, 75] on button "Details" at bounding box center [693, 77] width 28 height 12
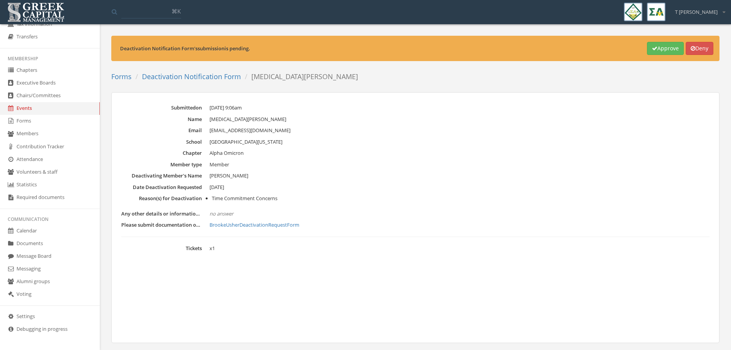
click at [244, 211] on link "BrookeUsherDeactivationRequestForm" at bounding box center [459, 225] width 500 height 8
click at [485, 116] on dd "[MEDICAL_DATA][PERSON_NAME]" at bounding box center [459, 119] width 500 height 8
click at [485, 51] on button "Approve" at bounding box center [665, 48] width 37 height 13
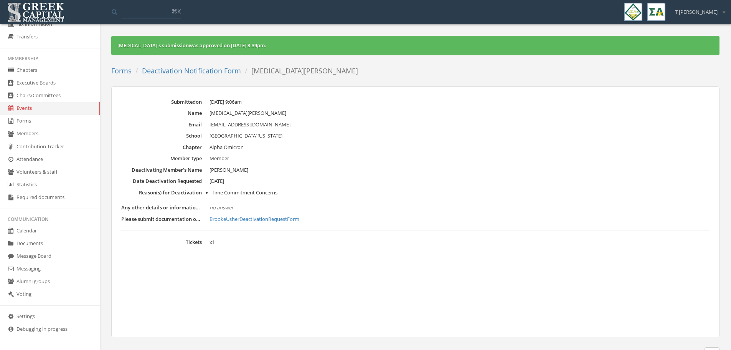
click at [180, 70] on link "Deactivation Notification Form" at bounding box center [191, 70] width 99 height 9
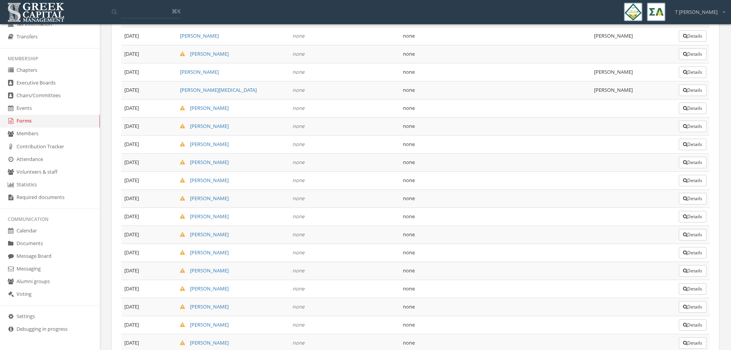
scroll to position [537, 0]
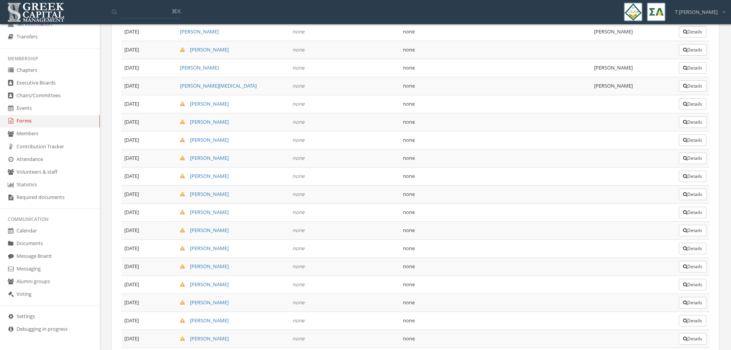
click at [485, 103] on button "Details" at bounding box center [693, 104] width 28 height 12
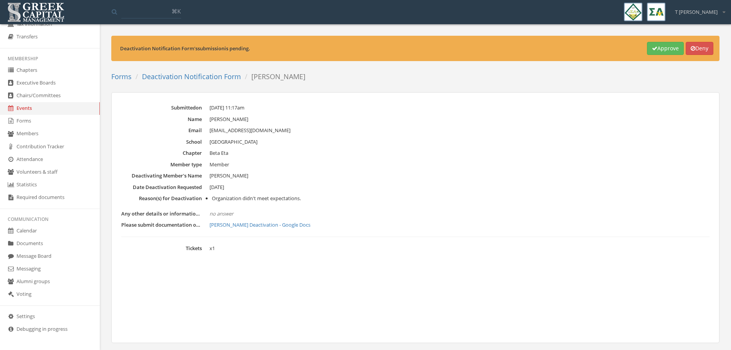
click at [254, 211] on link "[PERSON_NAME] Deactivation - Google Docs" at bounding box center [459, 225] width 500 height 8
click at [485, 110] on dd "[DATE] 11:17am" at bounding box center [459, 108] width 500 height 8
click at [485, 49] on button "Approve" at bounding box center [665, 48] width 37 height 13
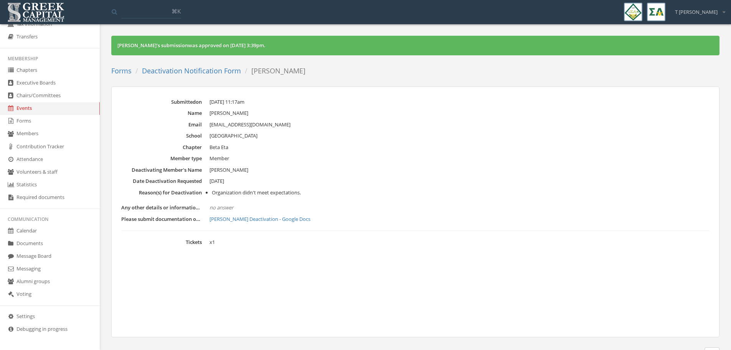
click at [196, 71] on link "Deactivation Notification Form" at bounding box center [191, 70] width 99 height 9
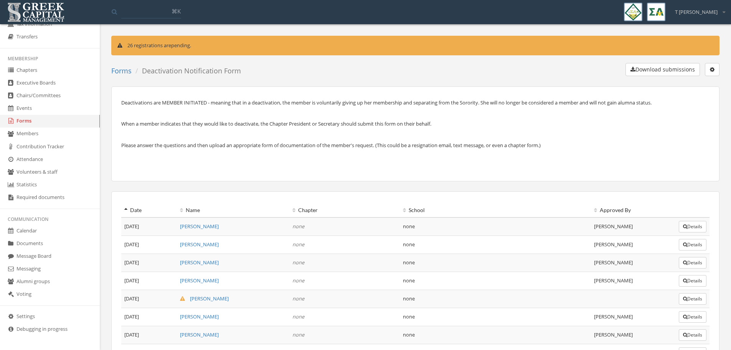
click at [485, 211] on html "My account Logout Toggle search ⌘[PERSON_NAME] My account Logout Go to my alumn…" at bounding box center [365, 175] width 731 height 350
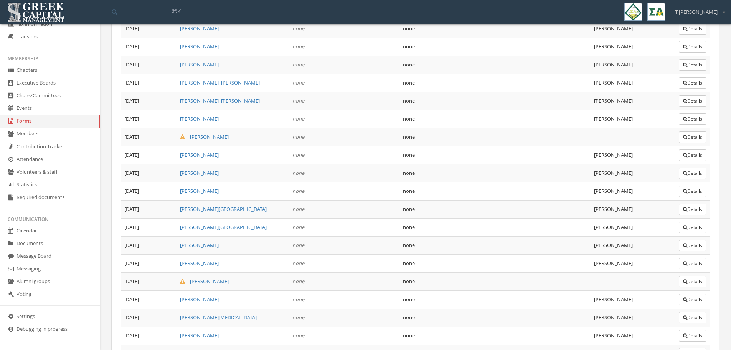
click at [187, 211] on link "[PERSON_NAME]" at bounding box center [199, 262] width 39 height 7
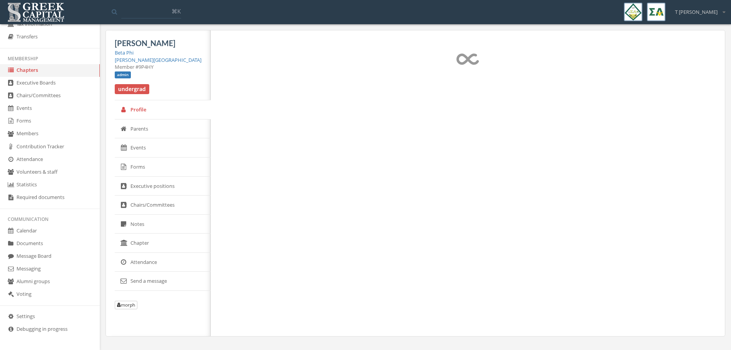
select select "******"
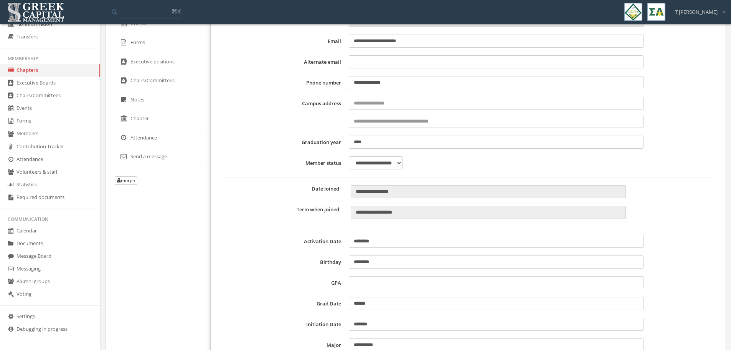
scroll to position [125, 0]
click at [25, 123] on link "Forms" at bounding box center [50, 121] width 100 height 13
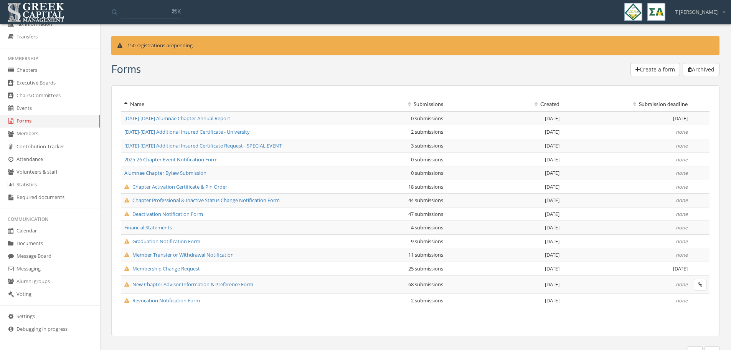
click at [181, 211] on span "Deactivation Notification Form" at bounding box center [163, 213] width 79 height 7
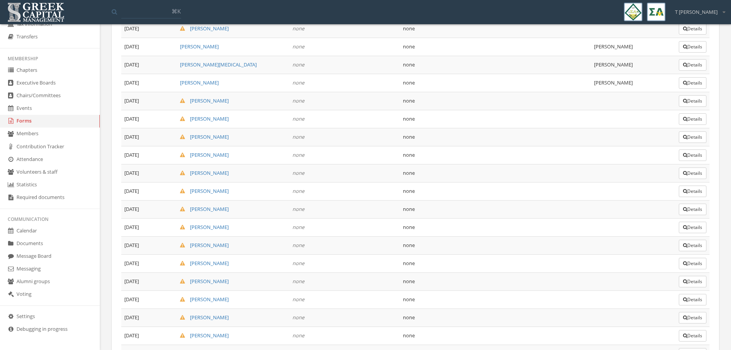
scroll to position [575, 0]
click at [485, 84] on button "Details" at bounding box center [693, 84] width 28 height 12
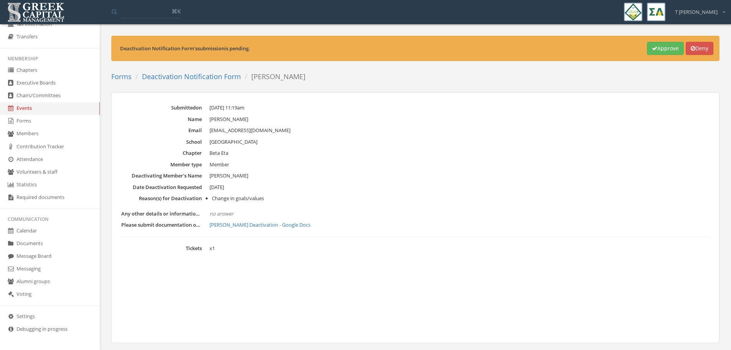
click at [245, 211] on link "[PERSON_NAME] Deactivation - Google Docs" at bounding box center [459, 225] width 500 height 8
drag, startPoint x: 396, startPoint y: 183, endPoint x: 407, endPoint y: 170, distance: 17.7
click at [396, 183] on dd "[DATE]" at bounding box center [459, 187] width 500 height 8
click at [485, 50] on icon "button" at bounding box center [654, 48] width 5 height 5
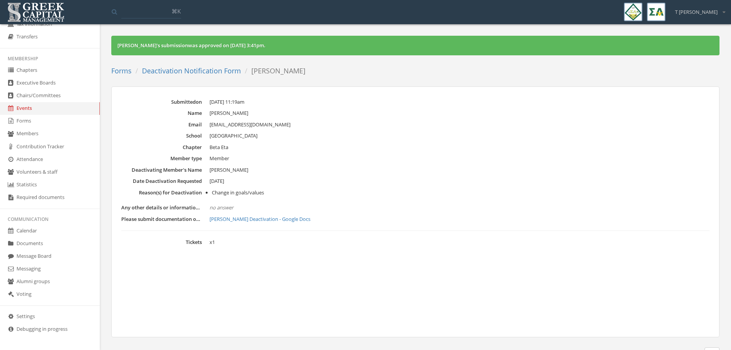
click at [201, 70] on link "Deactivation Notification Form" at bounding box center [191, 70] width 99 height 9
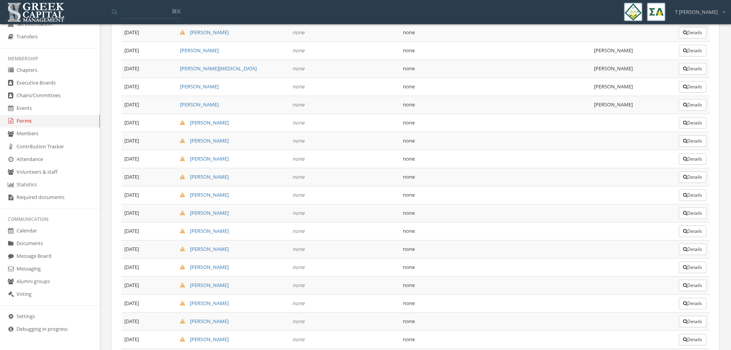
scroll to position [556, 0]
click at [485, 123] on button "Details" at bounding box center [693, 121] width 28 height 12
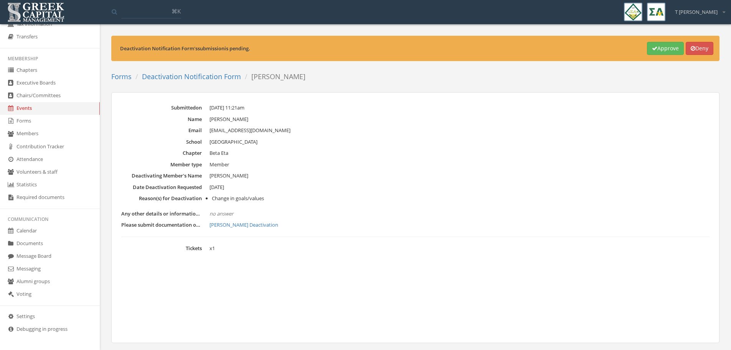
click at [229, 211] on link "[PERSON_NAME] Deactivation" at bounding box center [459, 225] width 500 height 8
click at [205, 75] on link "Deactivation Notification Form" at bounding box center [191, 76] width 99 height 9
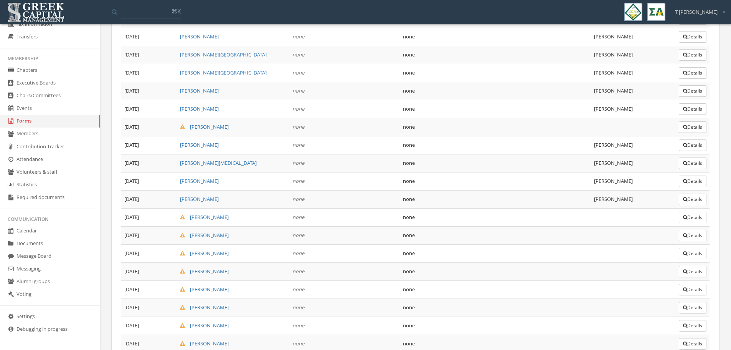
scroll to position [585, 0]
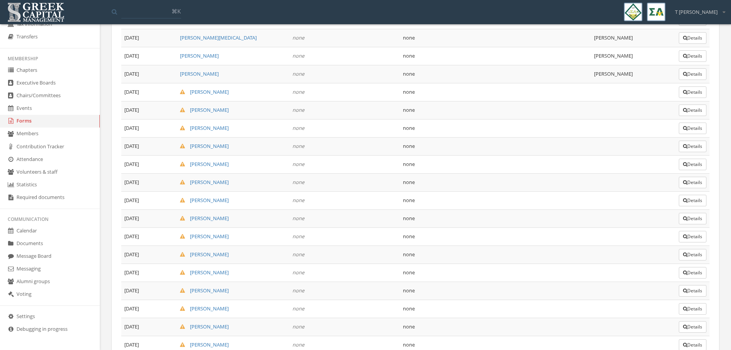
click at [485, 110] on button "Details" at bounding box center [693, 110] width 28 height 12
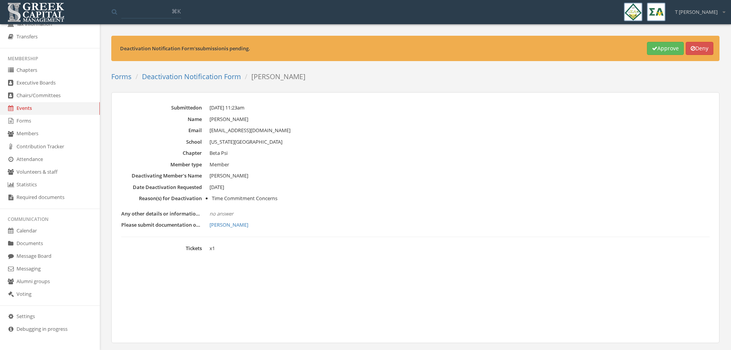
click at [231, 211] on link "[PERSON_NAME]" at bounding box center [459, 225] width 500 height 8
click at [485, 46] on button "Approve" at bounding box center [665, 48] width 37 height 13
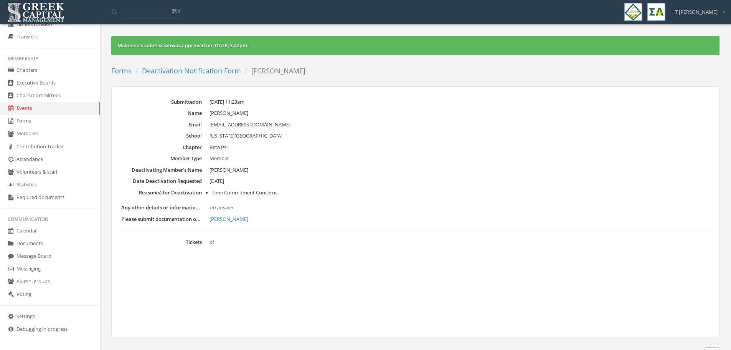
click at [206, 73] on link "Deactivation Notification Form" at bounding box center [191, 70] width 99 height 9
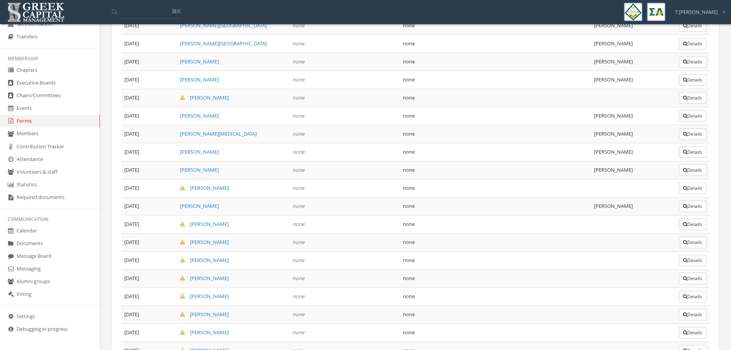
scroll to position [585, 0]
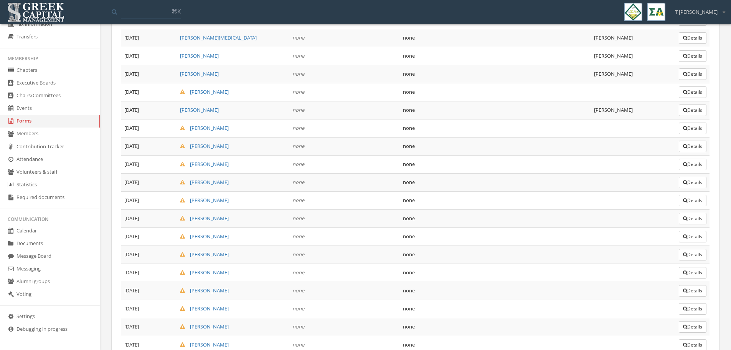
click at [485, 127] on button "Details" at bounding box center [693, 128] width 28 height 12
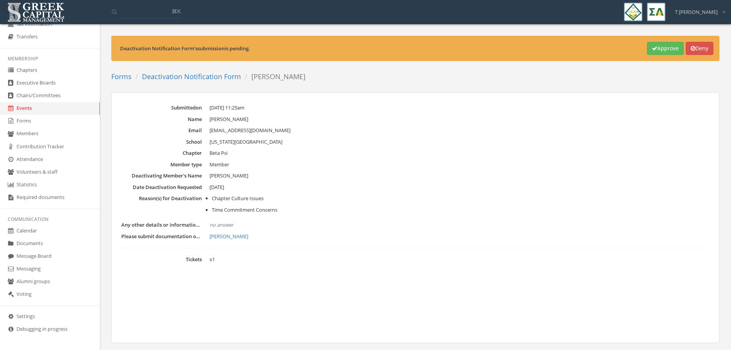
click at [221, 211] on link "[PERSON_NAME]" at bounding box center [459, 236] width 500 height 8
click at [485, 45] on button "Approve" at bounding box center [665, 48] width 37 height 13
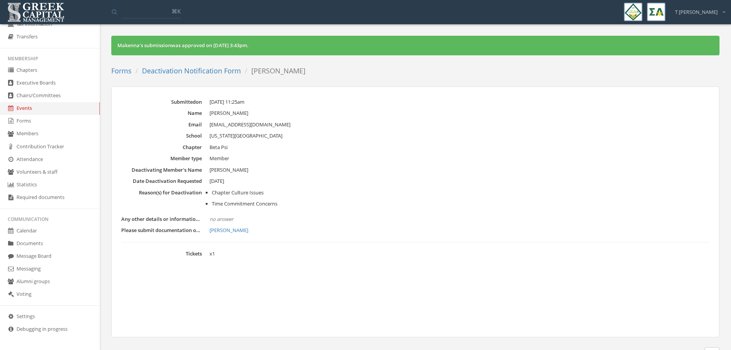
click at [203, 70] on link "Deactivation Notification Form" at bounding box center [191, 70] width 99 height 9
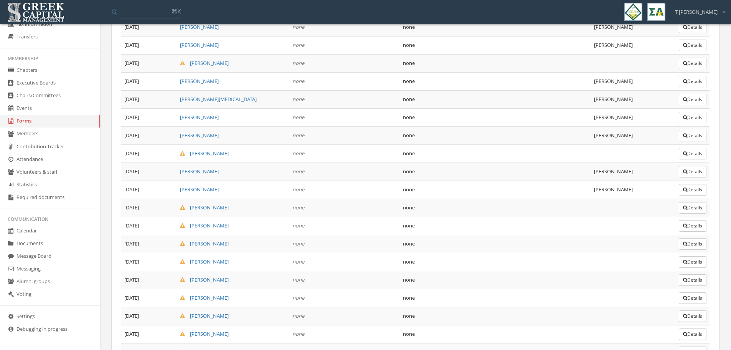
scroll to position [556, 0]
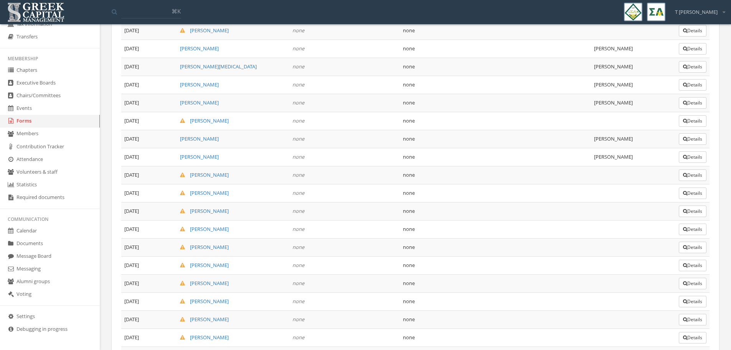
click at [485, 174] on button "Details" at bounding box center [693, 175] width 28 height 12
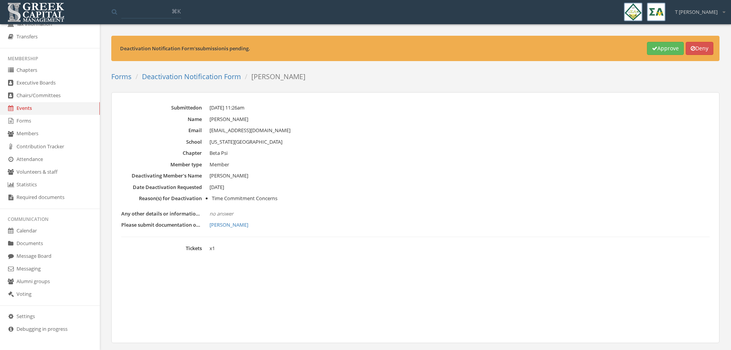
click at [227, 211] on link "[PERSON_NAME]" at bounding box center [459, 225] width 500 height 8
click at [485, 51] on button "Approve" at bounding box center [665, 48] width 37 height 13
